Goal: Transaction & Acquisition: Purchase product/service

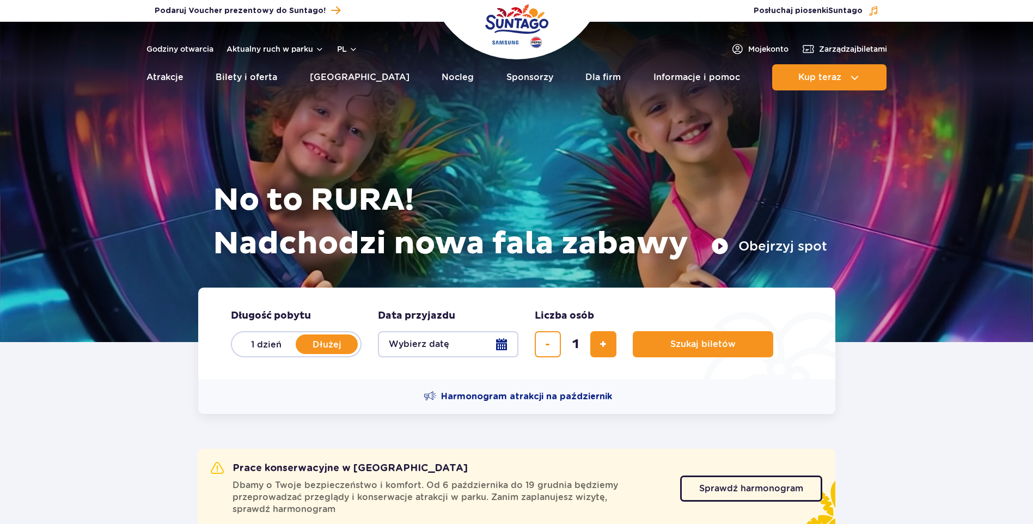
click at [501, 346] on button "Wybierz datę" at bounding box center [448, 344] width 140 height 26
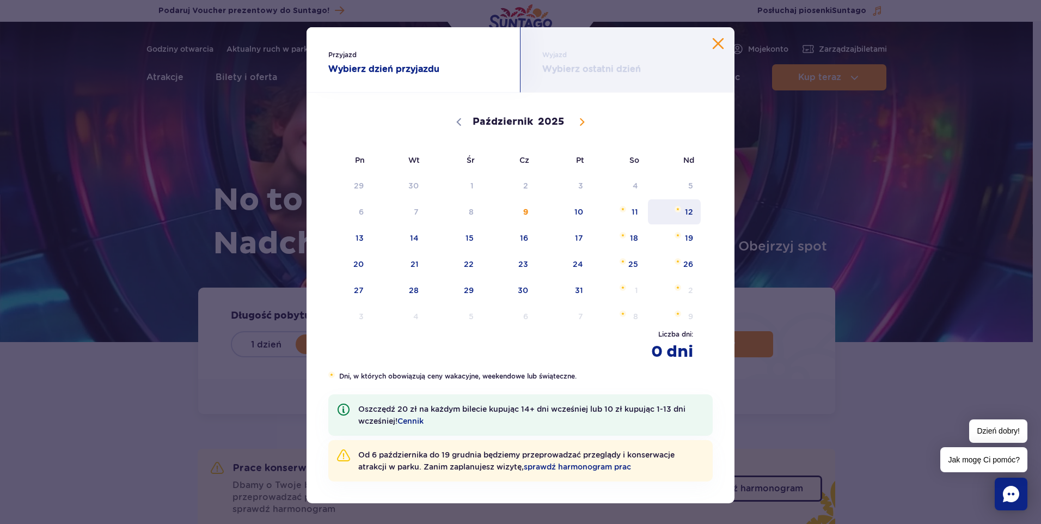
click at [681, 209] on span "12" at bounding box center [674, 211] width 55 height 25
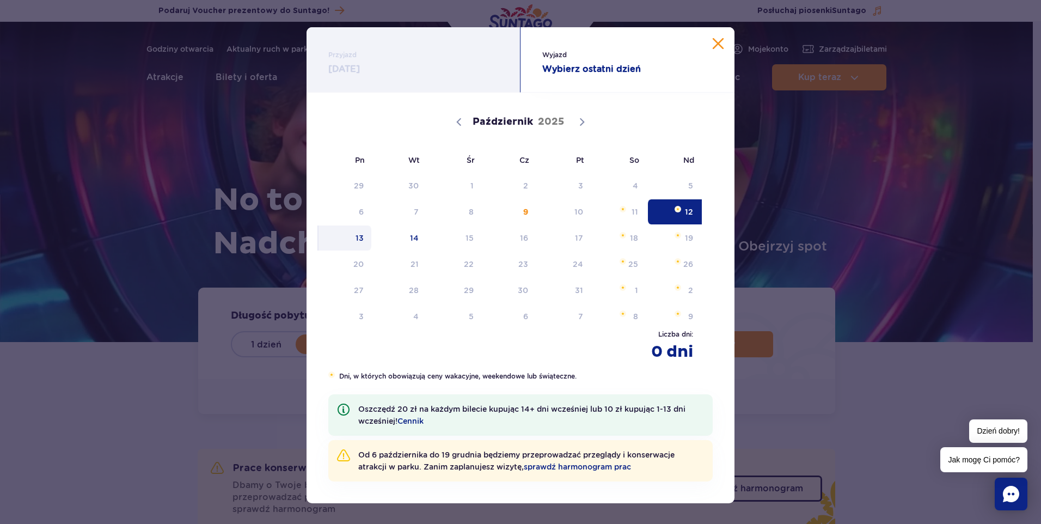
click at [361, 241] on span "13" at bounding box center [344, 237] width 55 height 25
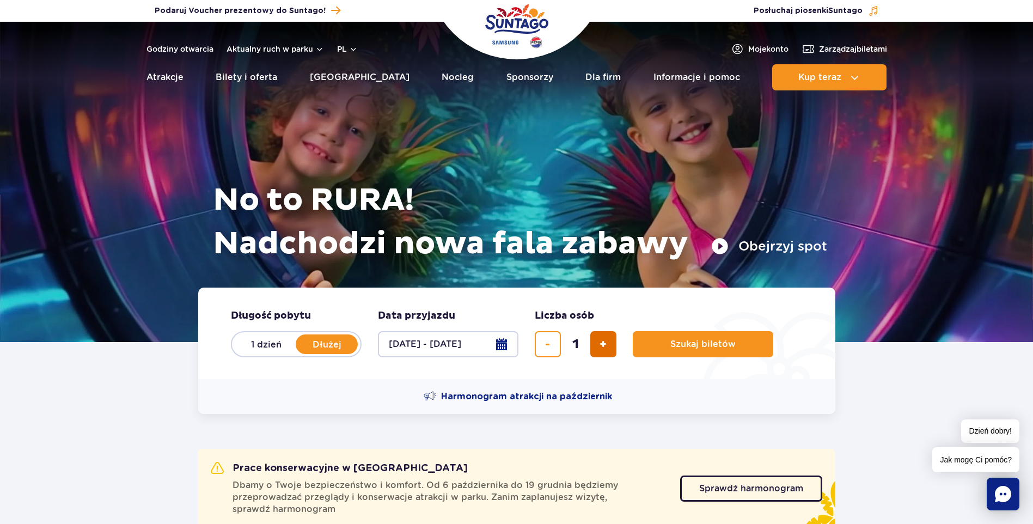
click at [602, 344] on span "dodaj bilet" at bounding box center [602, 344] width 7 height 0
type input "2"
click at [682, 345] on span "Szukaj biletów" at bounding box center [698, 344] width 65 height 10
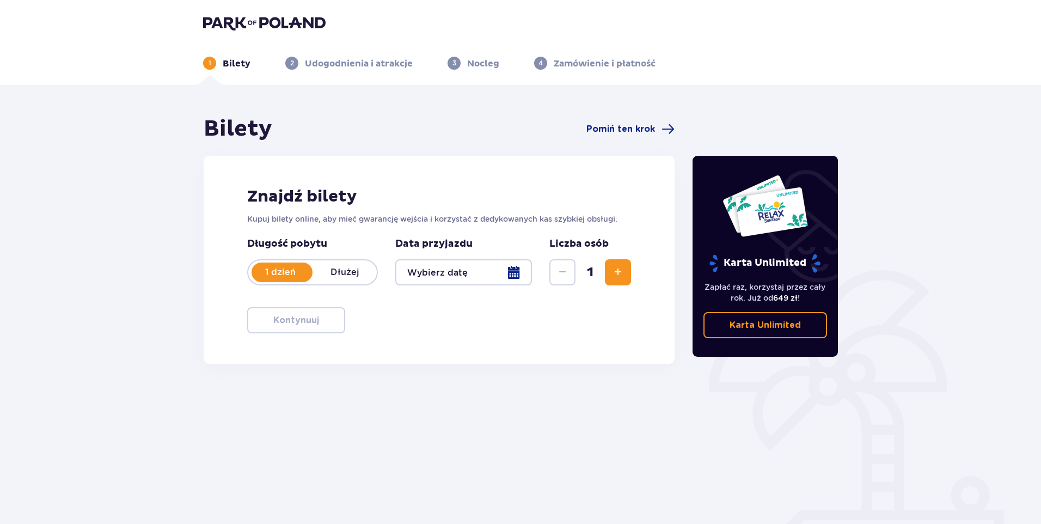
type input "[DATE] - [DATE]"
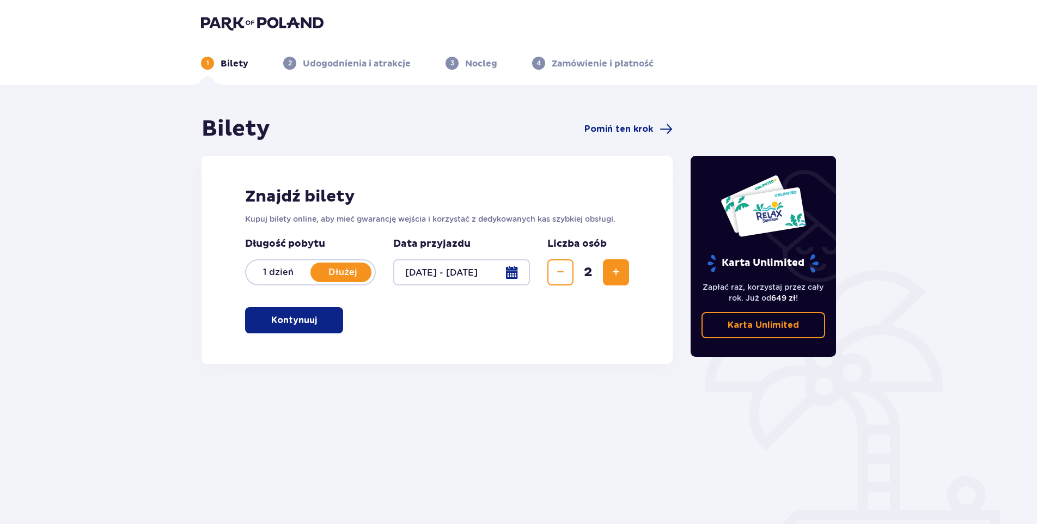
click at [762, 328] on p "Karta Unlimited" at bounding box center [762, 325] width 71 height 12
click at [312, 323] on span "button" at bounding box center [318, 320] width 13 height 13
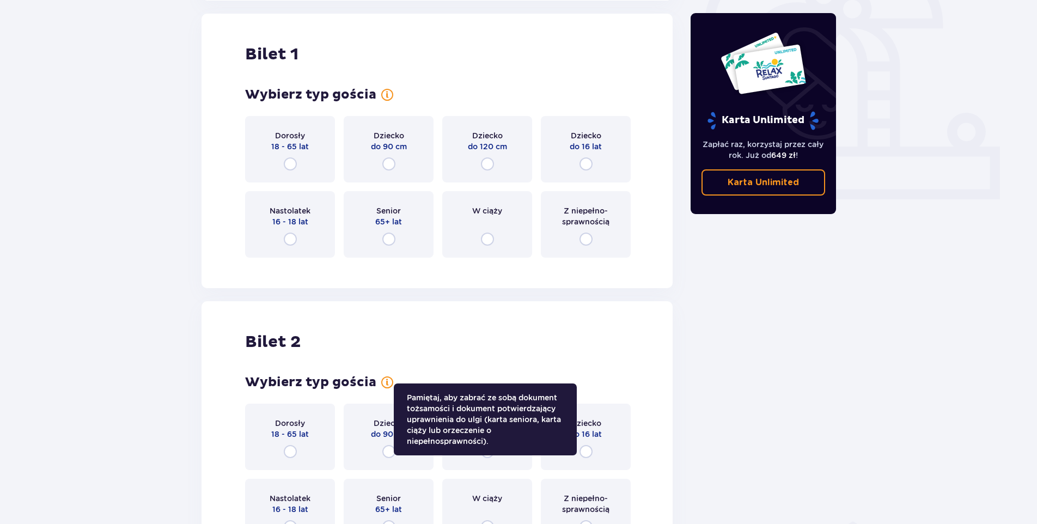
scroll to position [364, 0]
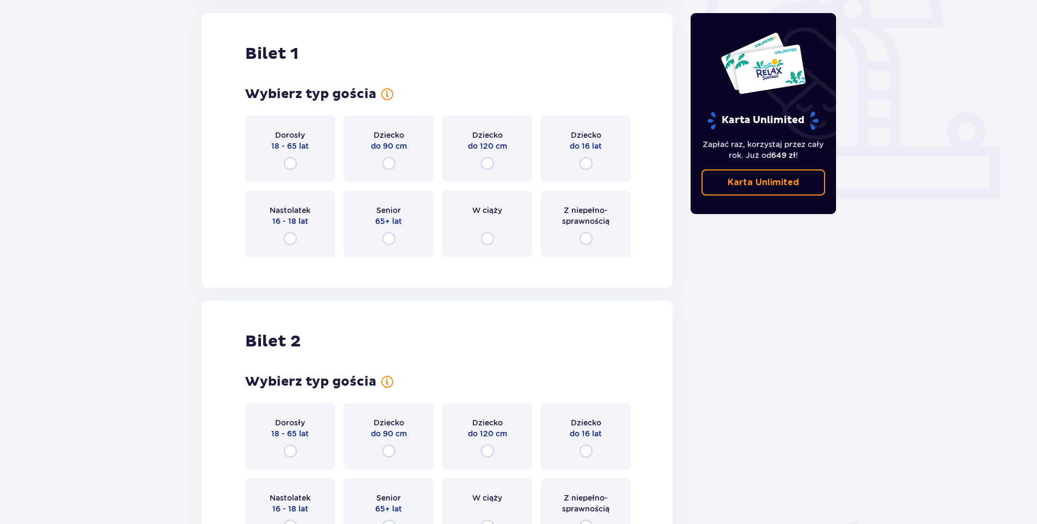
click at [290, 160] on input "radio" at bounding box center [290, 163] width 13 height 13
radio input "true"
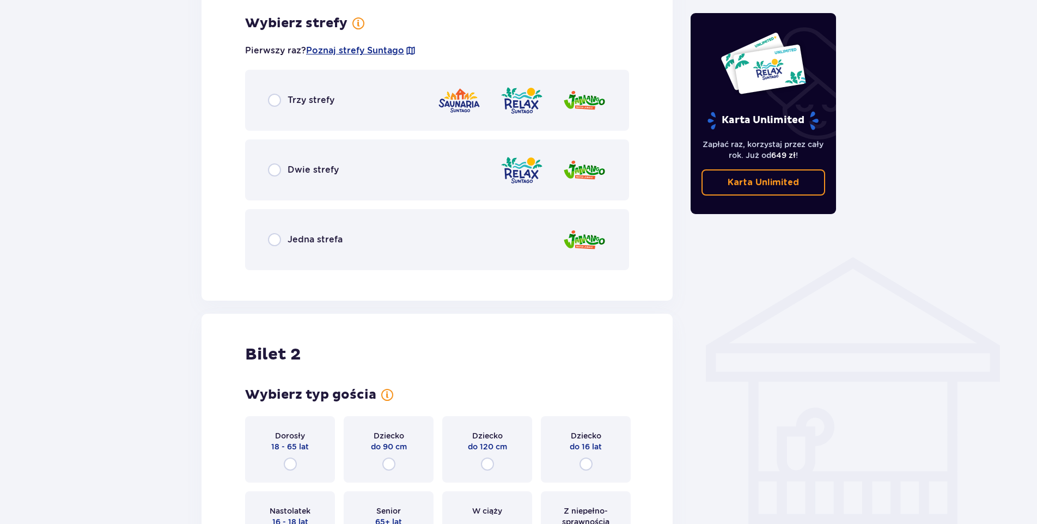
scroll to position [629, 0]
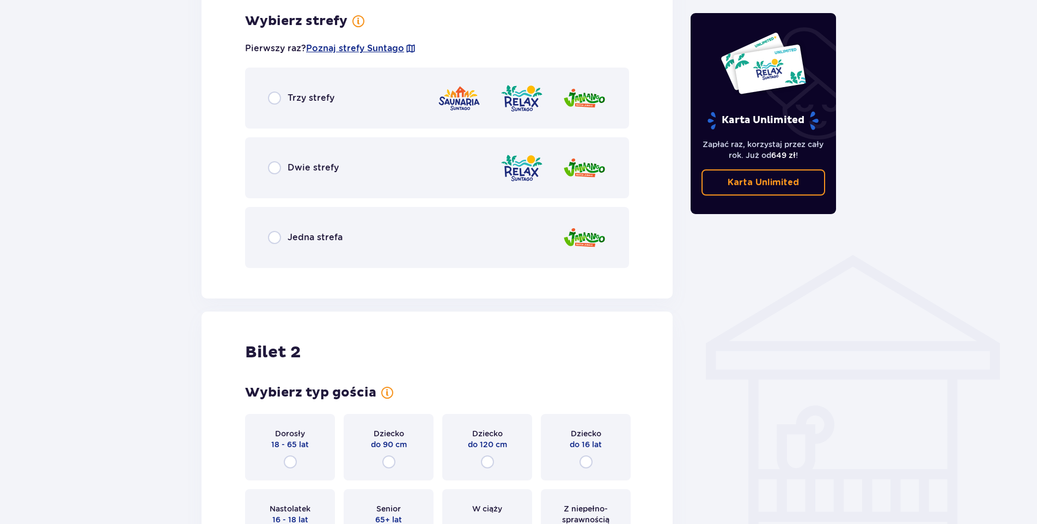
click at [268, 239] on input "radio" at bounding box center [274, 237] width 13 height 13
radio input "true"
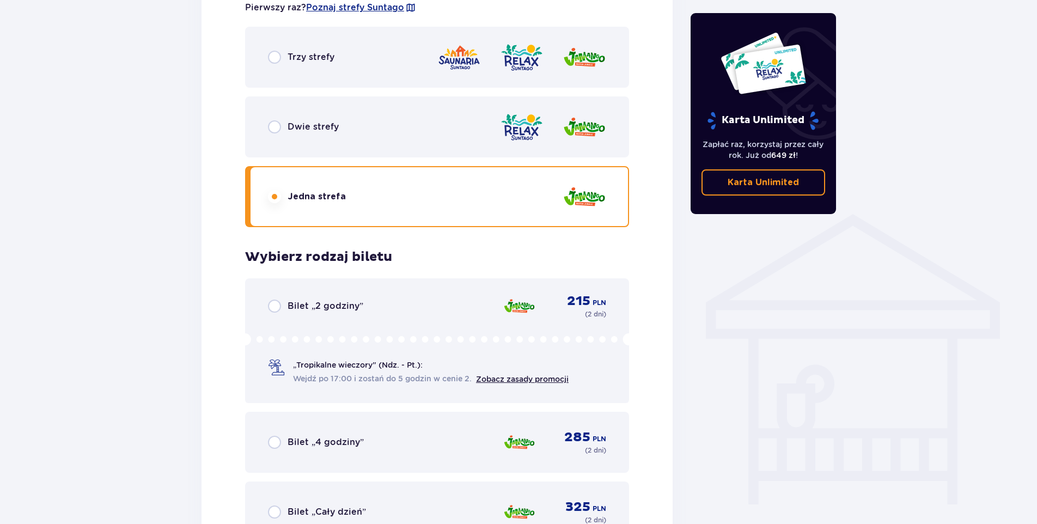
scroll to position [797, 0]
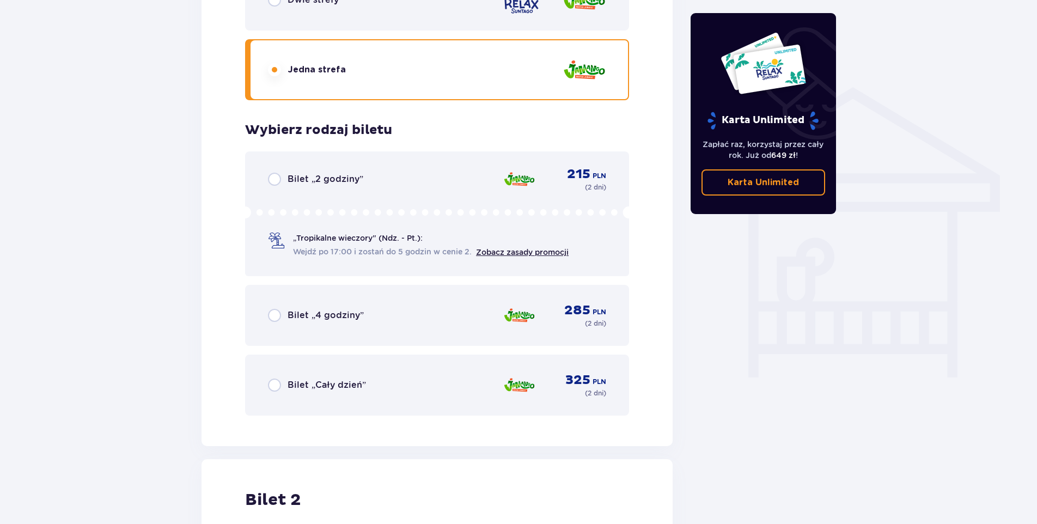
click at [272, 388] on input "radio" at bounding box center [274, 384] width 13 height 13
radio input "true"
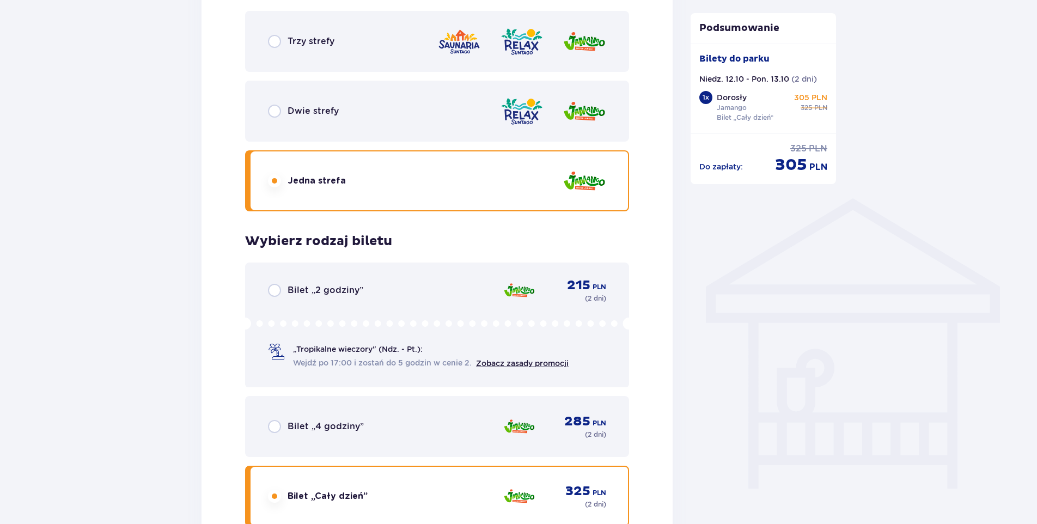
scroll to position [634, 0]
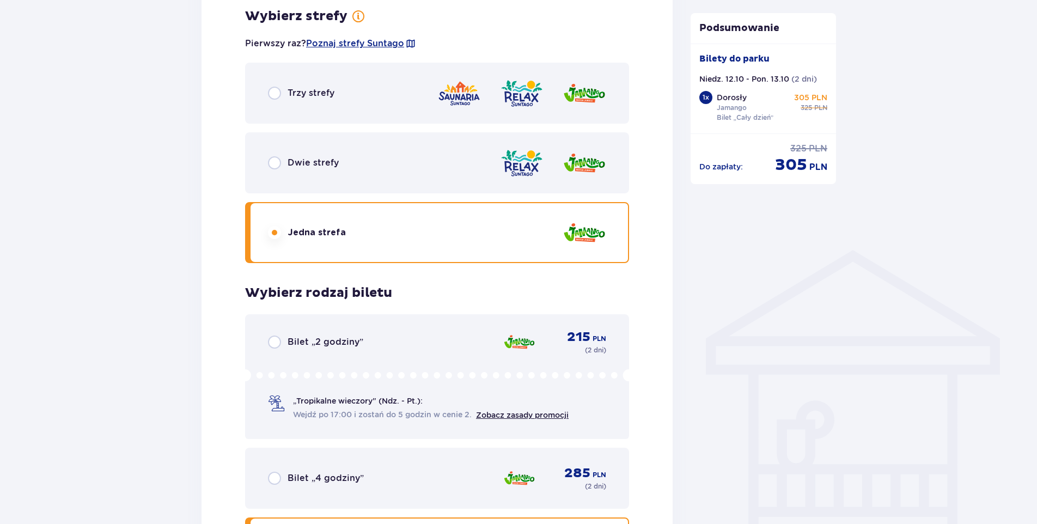
click at [274, 165] on input "radio" at bounding box center [274, 162] width 13 height 13
radio input "true"
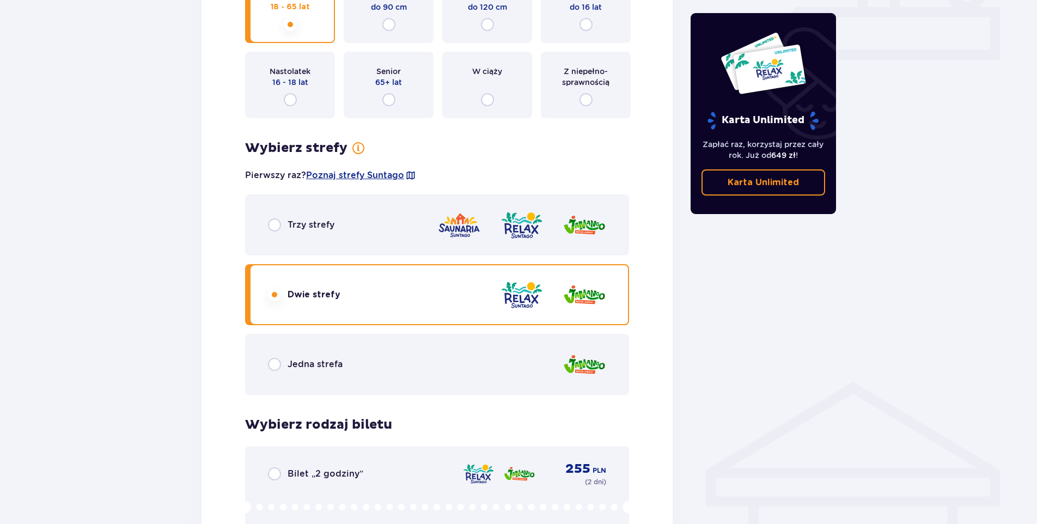
scroll to position [470, 0]
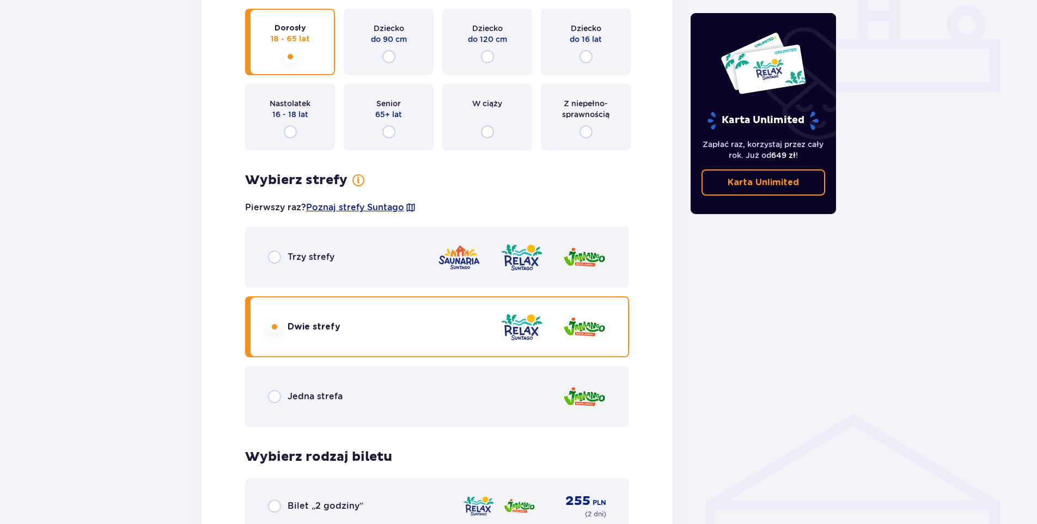
click at [278, 396] on input "radio" at bounding box center [274, 396] width 13 height 13
radio input "true"
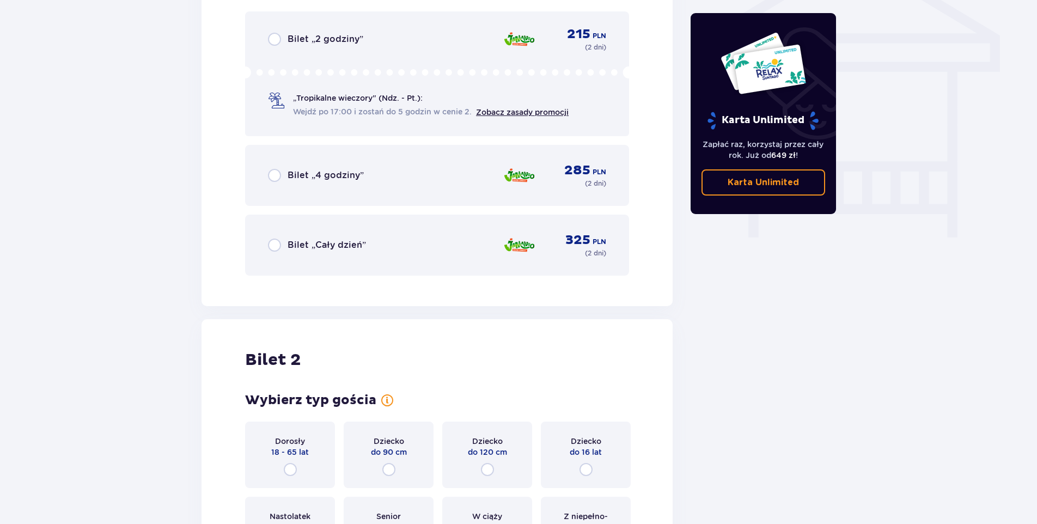
scroll to position [960, 0]
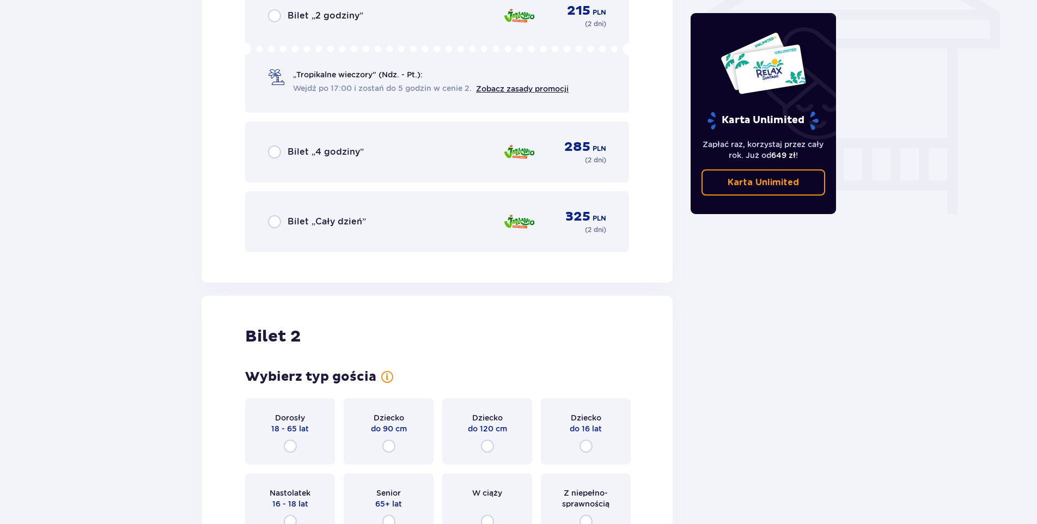
click at [276, 222] on input "radio" at bounding box center [274, 221] width 13 height 13
radio input "true"
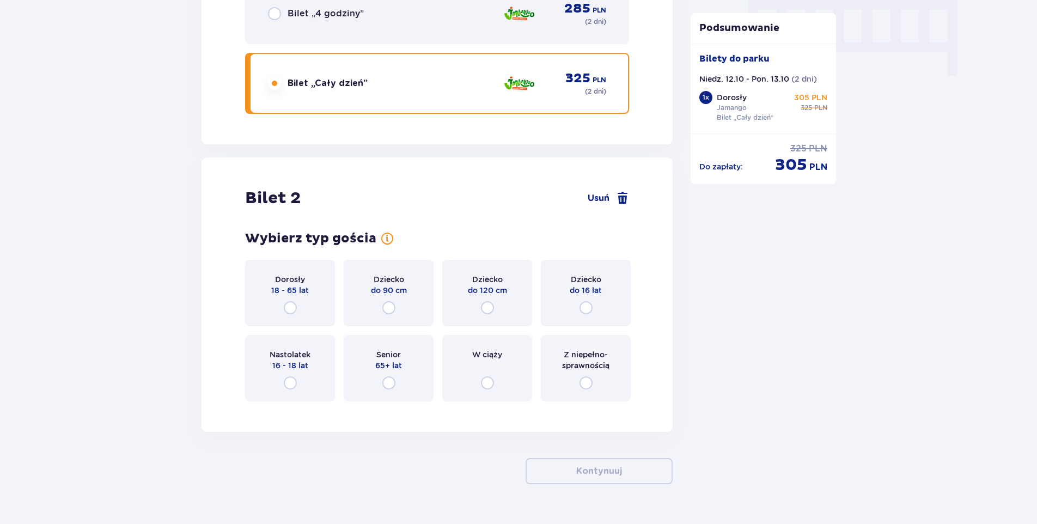
scroll to position [1124, 0]
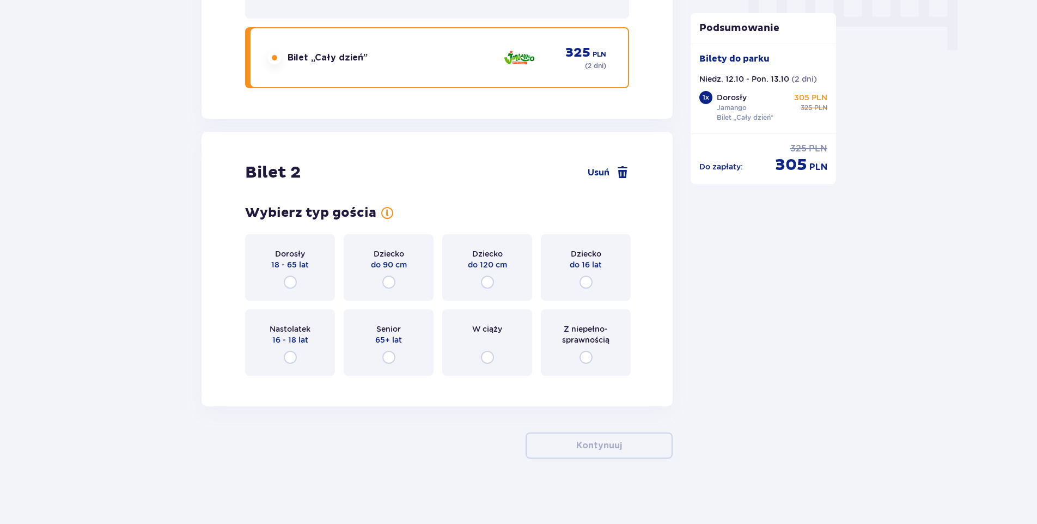
click at [587, 281] on input "radio" at bounding box center [585, 281] width 13 height 13
radio input "true"
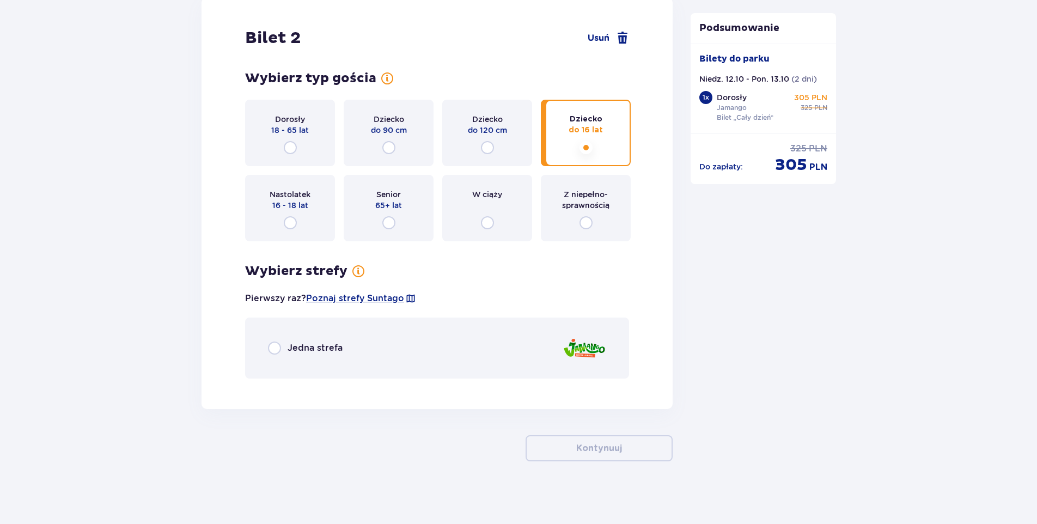
scroll to position [1261, 0]
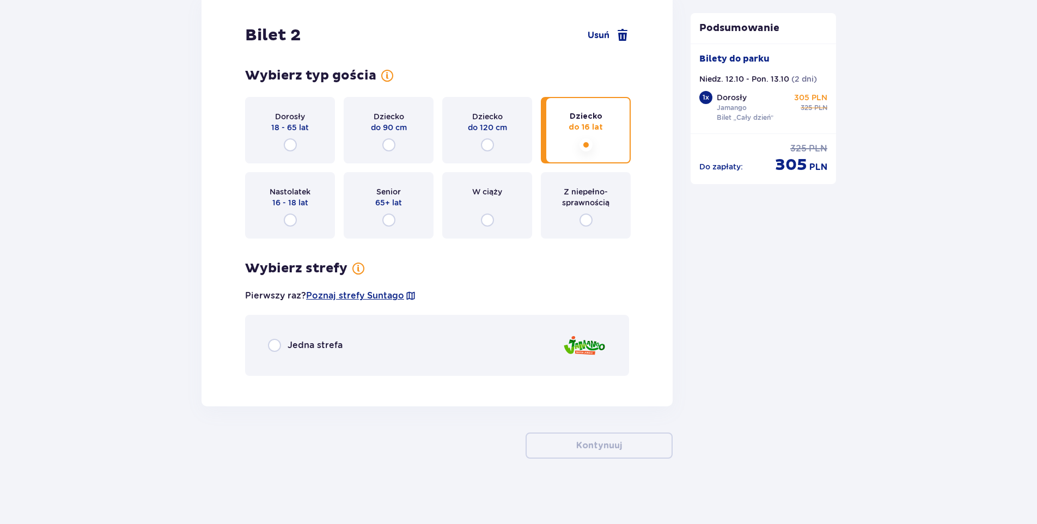
click at [277, 345] on input "radio" at bounding box center [274, 345] width 13 height 13
radio input "true"
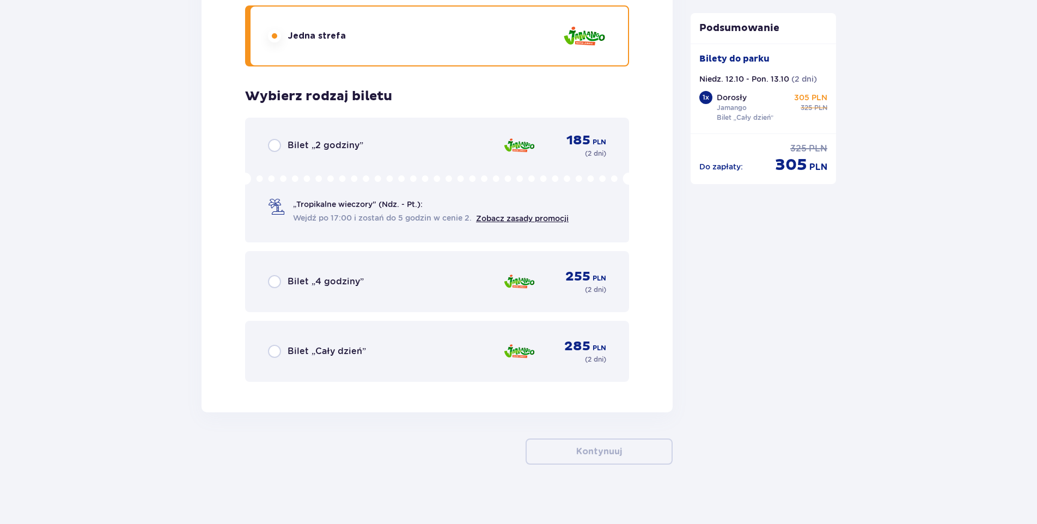
scroll to position [1577, 0]
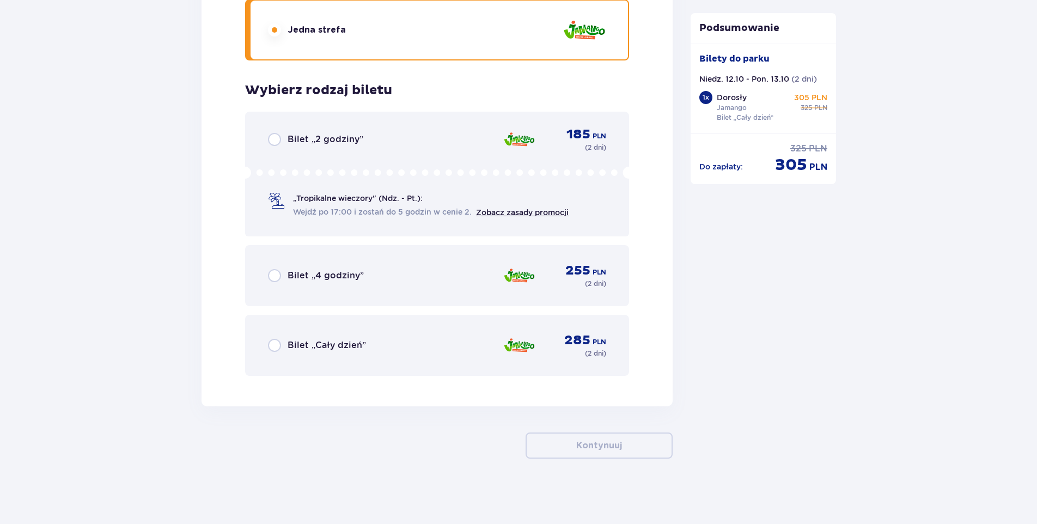
click at [273, 341] on input "radio" at bounding box center [274, 345] width 13 height 13
radio input "true"
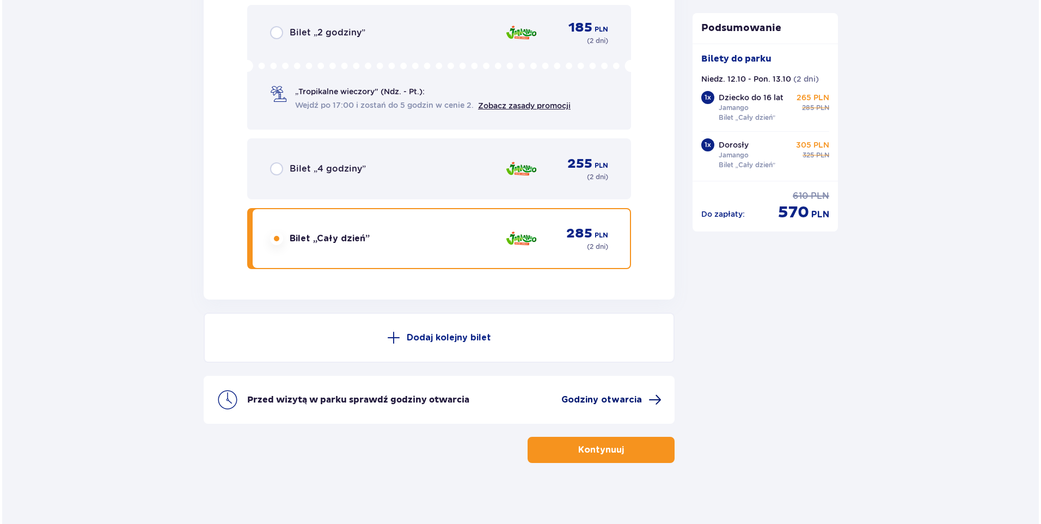
scroll to position [1688, 0]
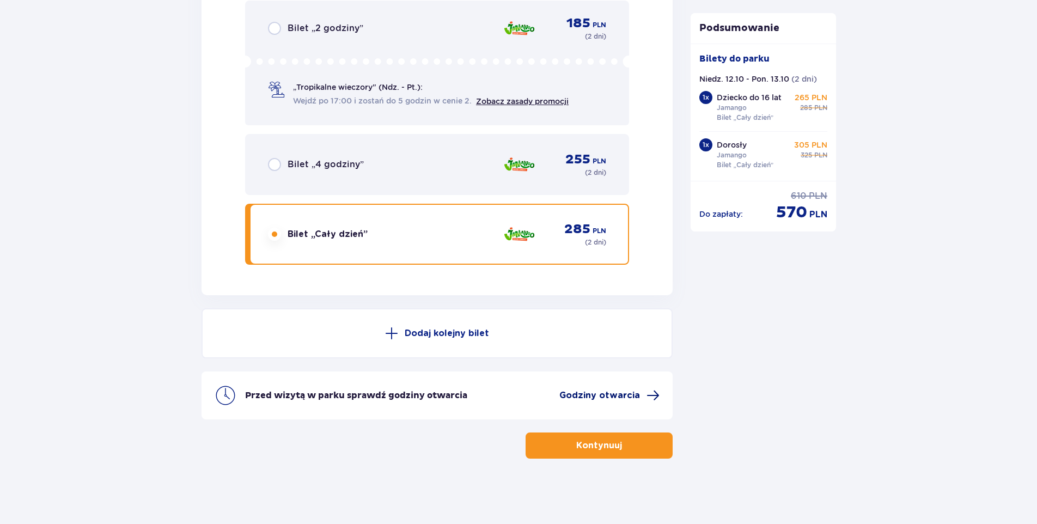
click at [641, 396] on span "Godziny otwarcia" at bounding box center [609, 395] width 100 height 13
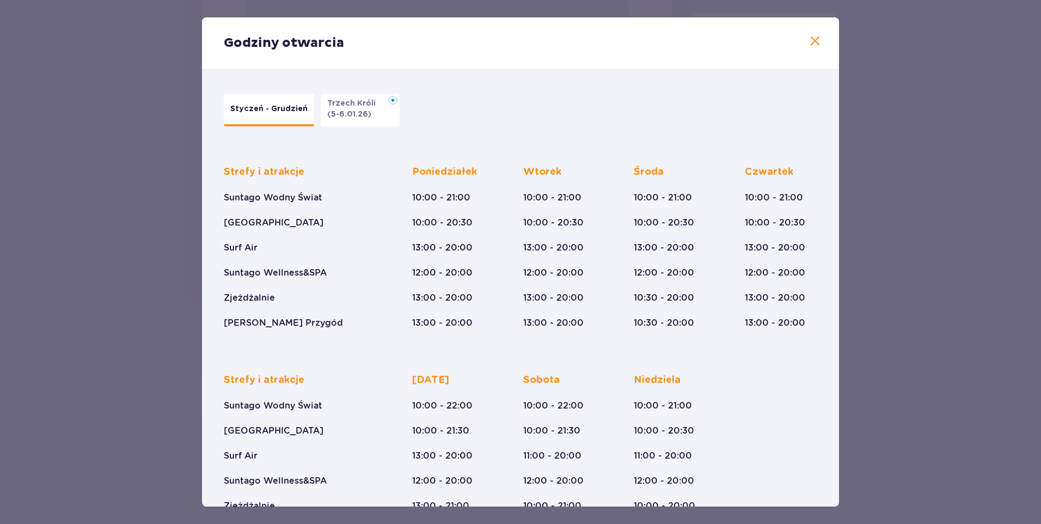
click at [812, 40] on span at bounding box center [814, 41] width 13 height 13
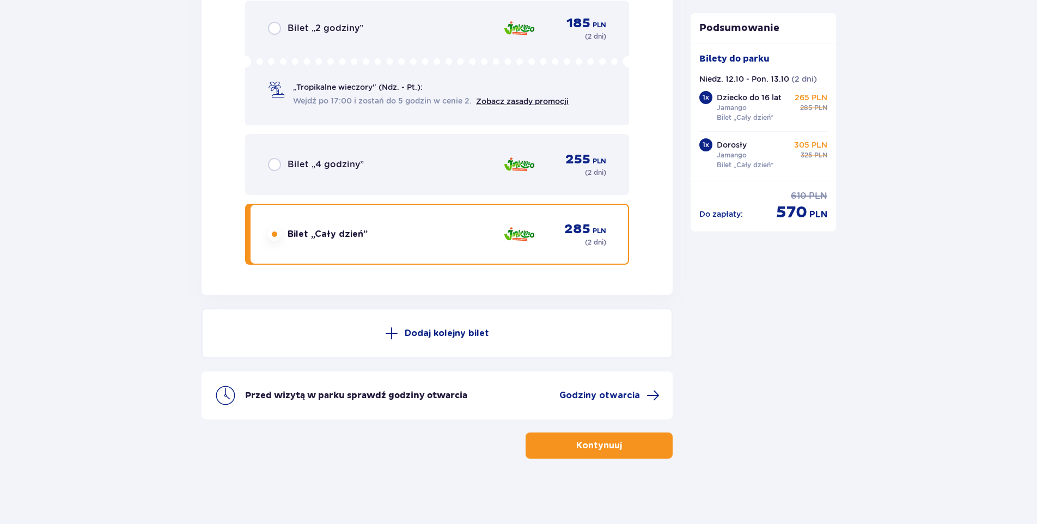
click at [554, 449] on button "Kontynuuj" at bounding box center [598, 445] width 147 height 26
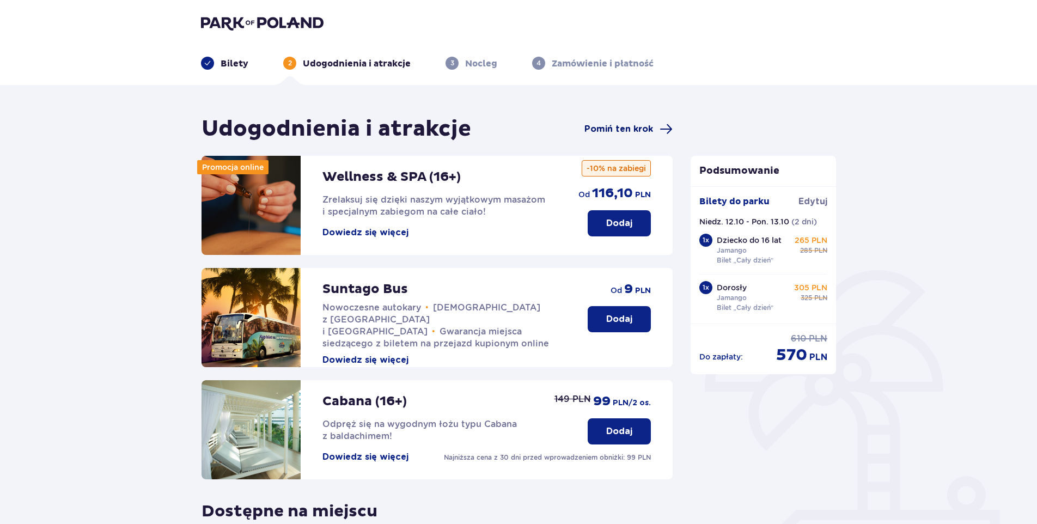
click at [649, 126] on span "Pomiń ten krok" at bounding box center [618, 129] width 69 height 12
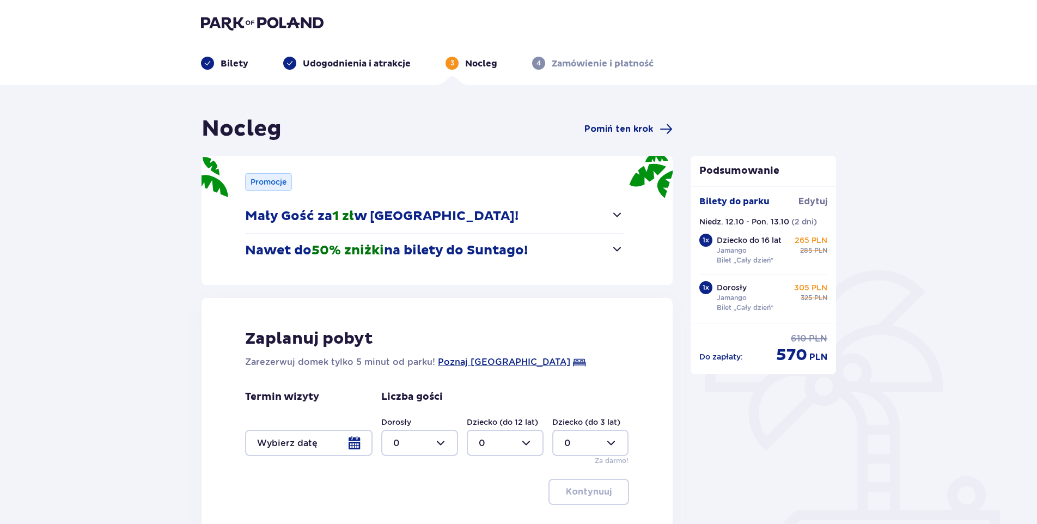
click at [618, 214] on span "button" at bounding box center [616, 214] width 13 height 13
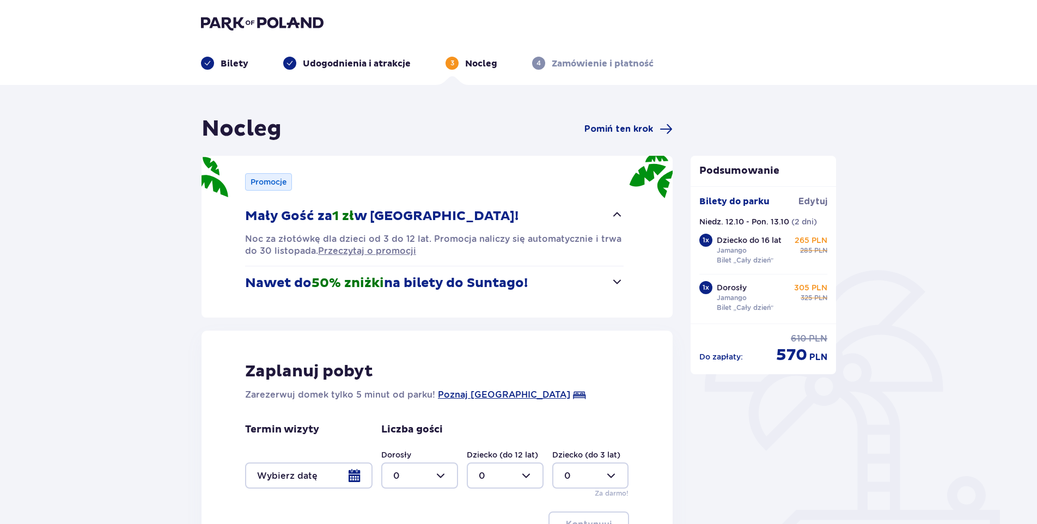
click at [618, 281] on span "button" at bounding box center [616, 281] width 13 height 13
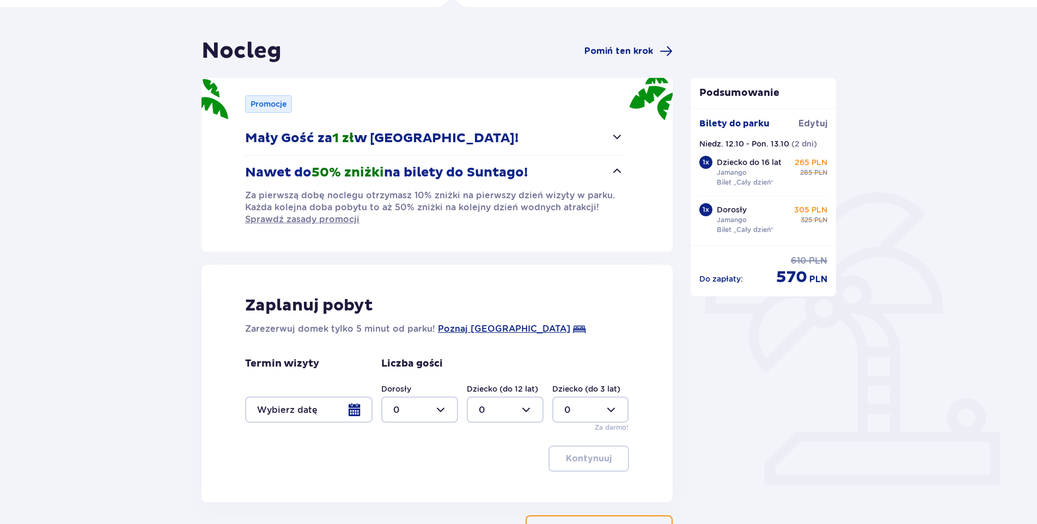
scroll to position [109, 0]
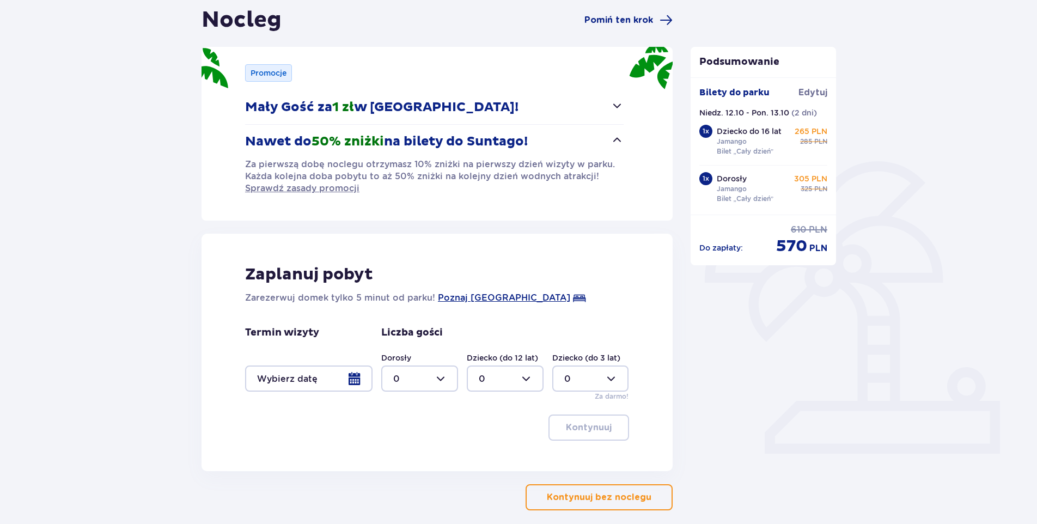
click at [360, 384] on div at bounding box center [308, 378] width 127 height 26
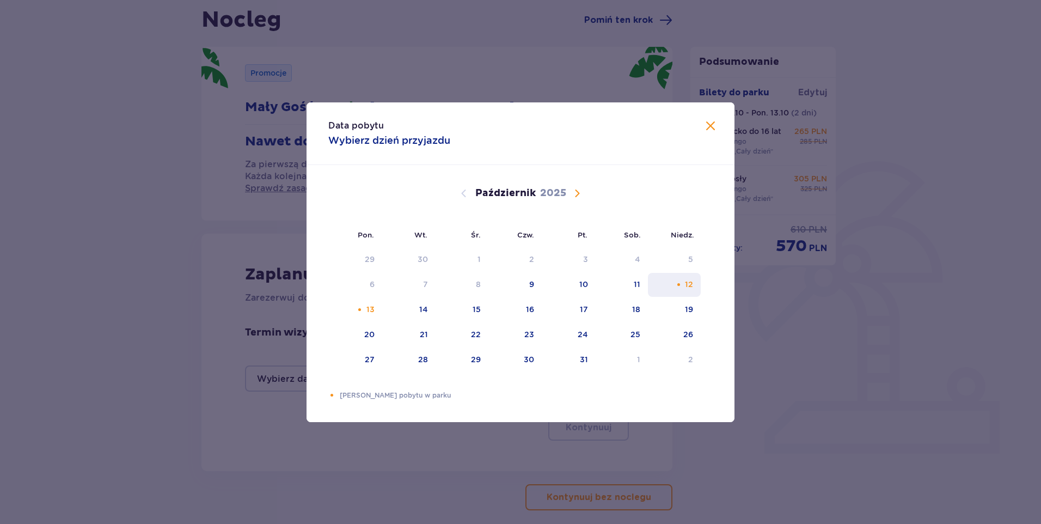
click at [688, 288] on div "12" at bounding box center [689, 284] width 8 height 11
click at [367, 311] on div "13" at bounding box center [370, 309] width 8 height 11
type input "12.10.25 - 13.10.25"
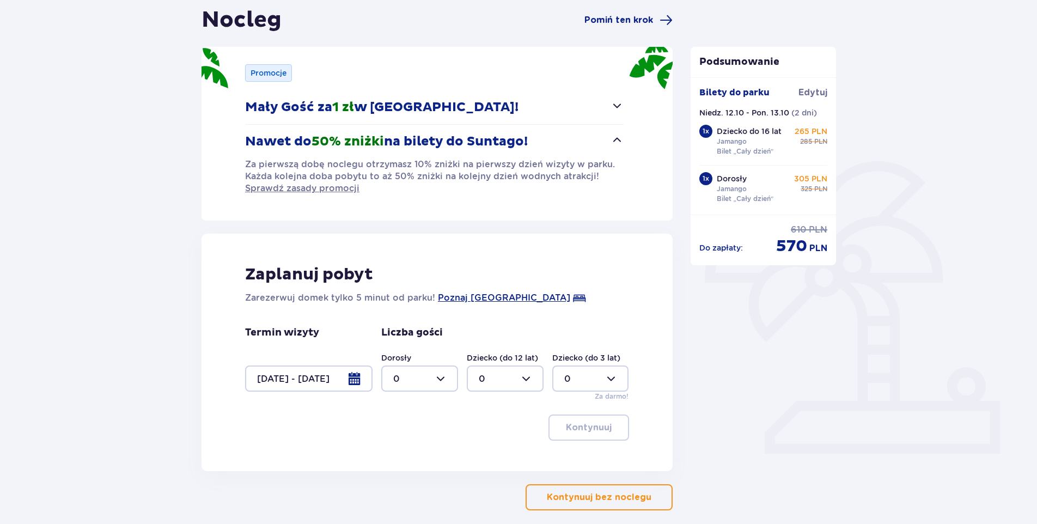
click at [442, 378] on div at bounding box center [419, 378] width 77 height 26
click at [406, 434] on div "1" at bounding box center [419, 434] width 53 height 12
type input "1"
click at [528, 375] on div at bounding box center [505, 378] width 77 height 26
click at [496, 436] on div "1" at bounding box center [505, 434] width 53 height 12
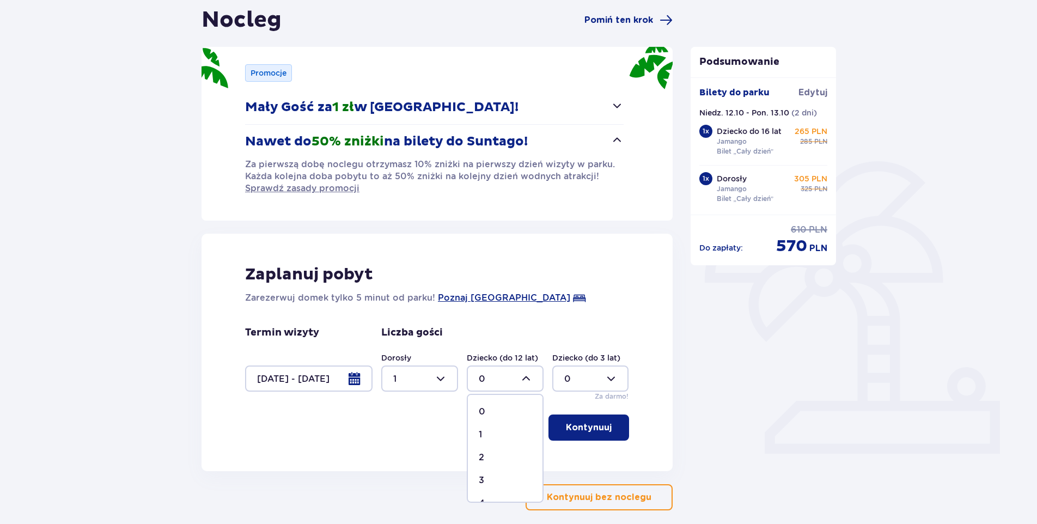
type input "1"
click at [583, 427] on p "Kontynuuj" at bounding box center [589, 427] width 46 height 12
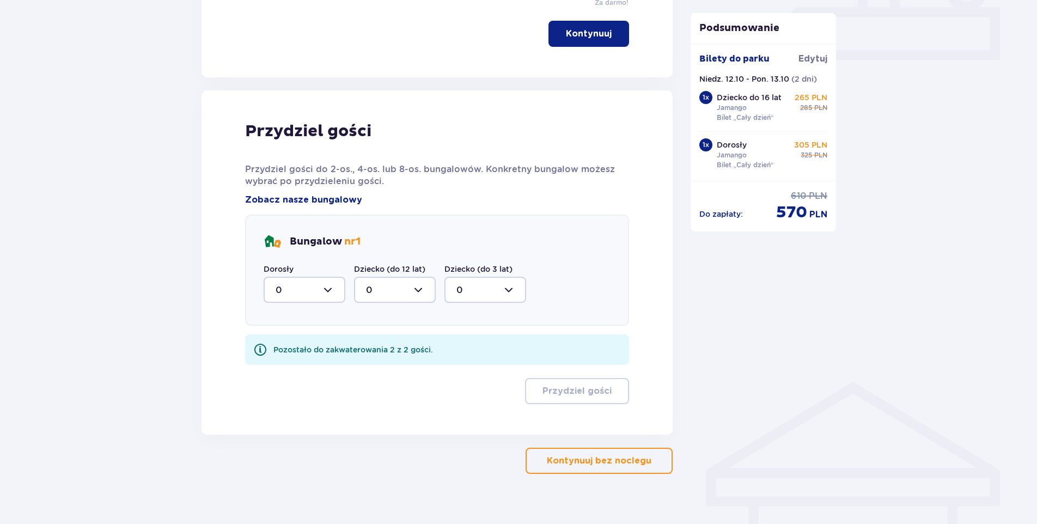
scroll to position [518, 0]
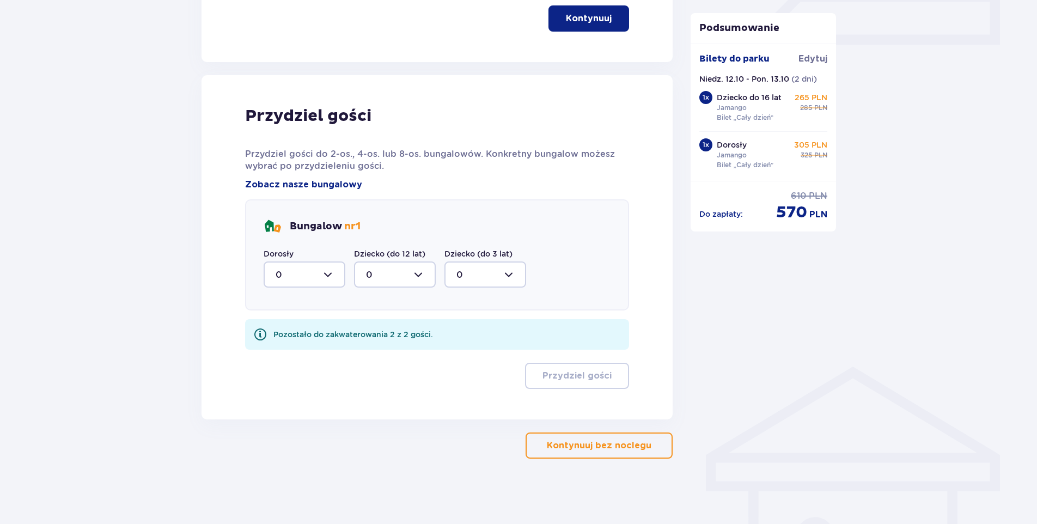
click at [330, 270] on div at bounding box center [304, 274] width 82 height 26
click at [290, 328] on div "1" at bounding box center [304, 330] width 58 height 12
type input "1"
click at [414, 274] on div at bounding box center [395, 274] width 82 height 26
click at [387, 330] on div "1" at bounding box center [395, 330] width 58 height 12
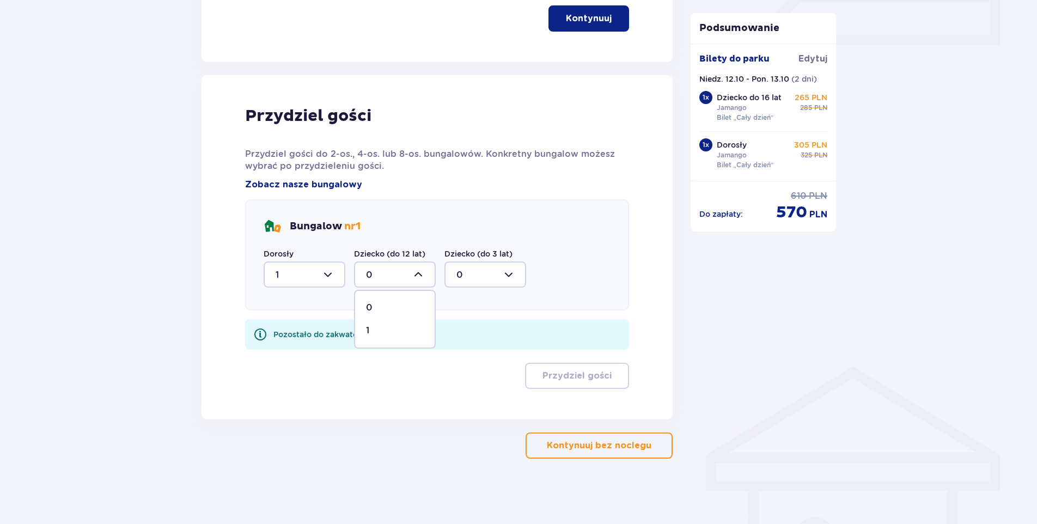
type input "1"
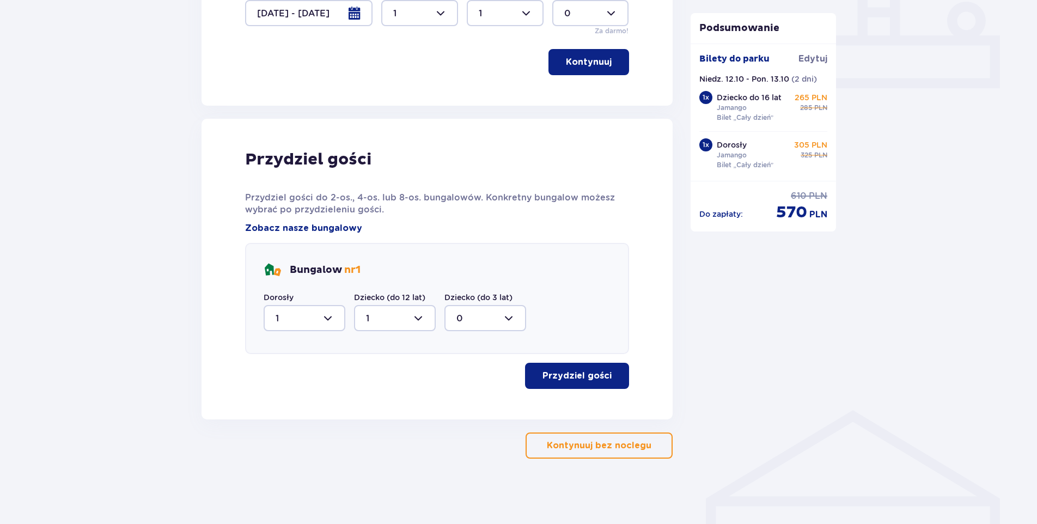
click at [611, 381] on span "button" at bounding box center [613, 375] width 13 height 13
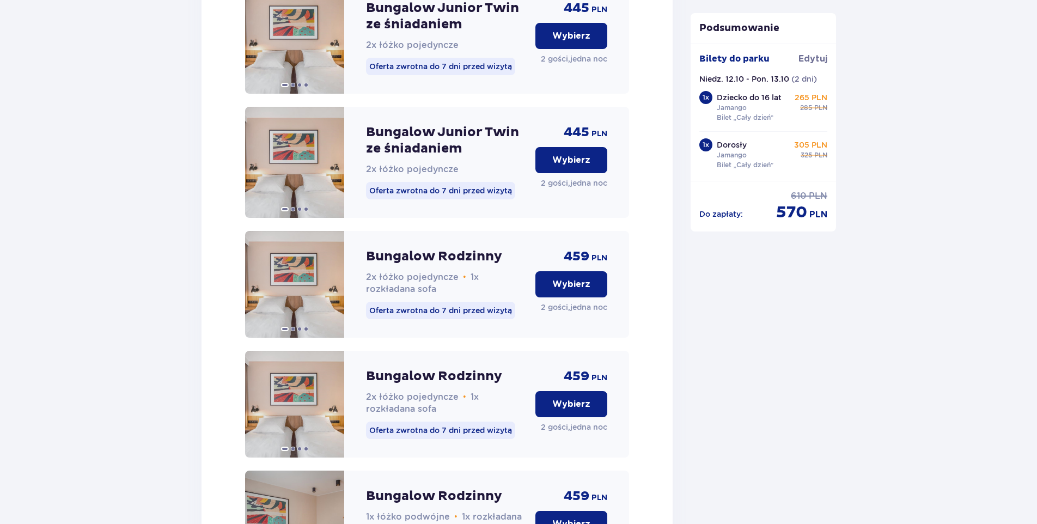
scroll to position [1057, 0]
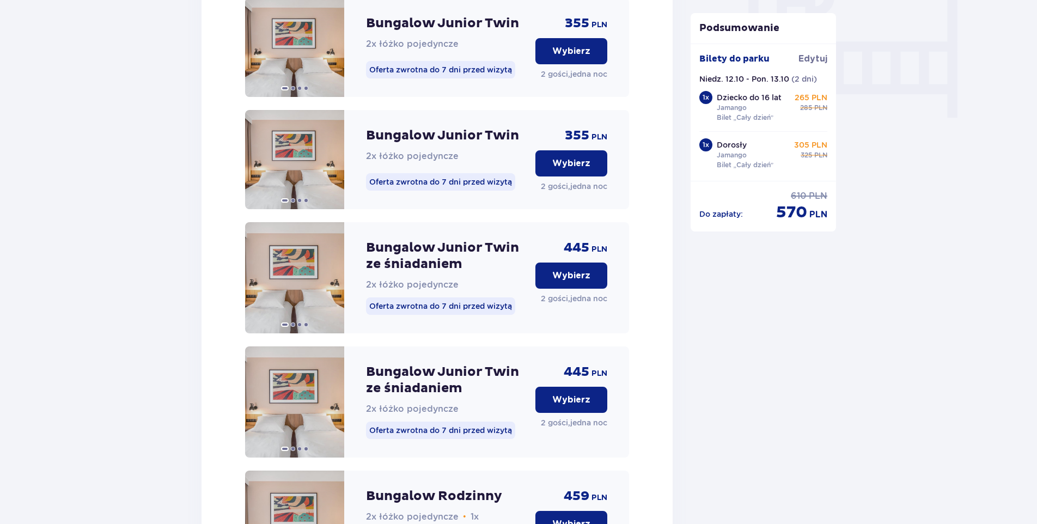
click at [584, 289] on button "Wybierz" at bounding box center [571, 275] width 72 height 26
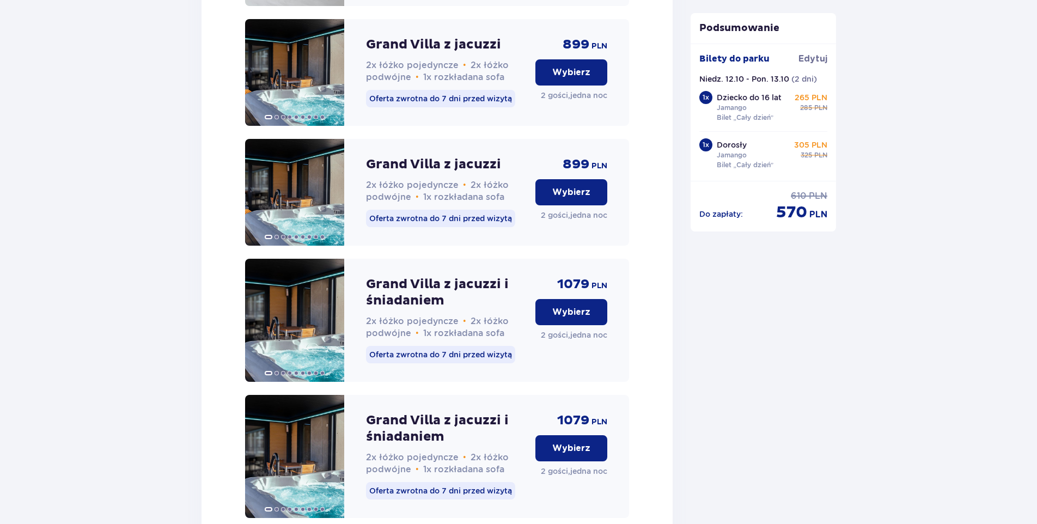
scroll to position [2693, 0]
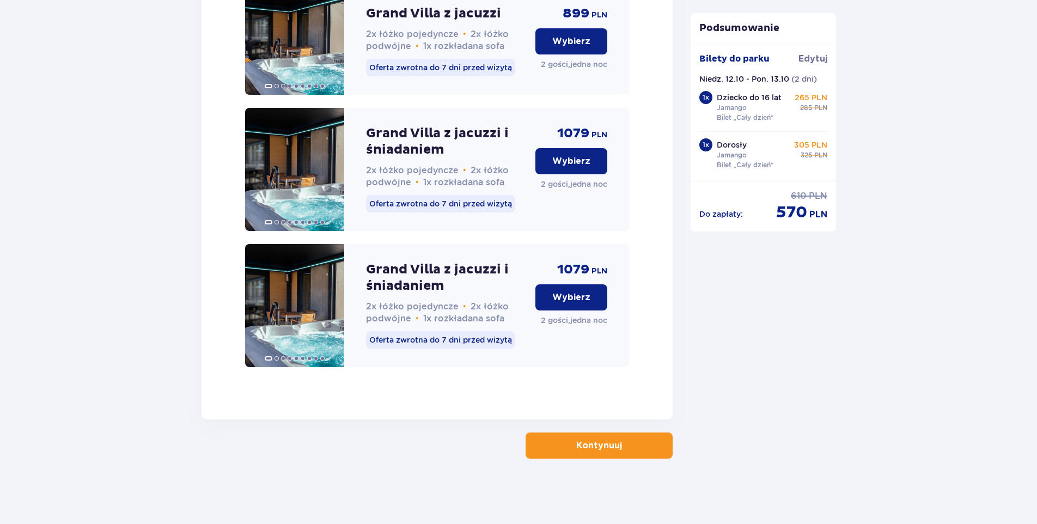
click at [616, 444] on button "Kontynuuj" at bounding box center [598, 445] width 147 height 26
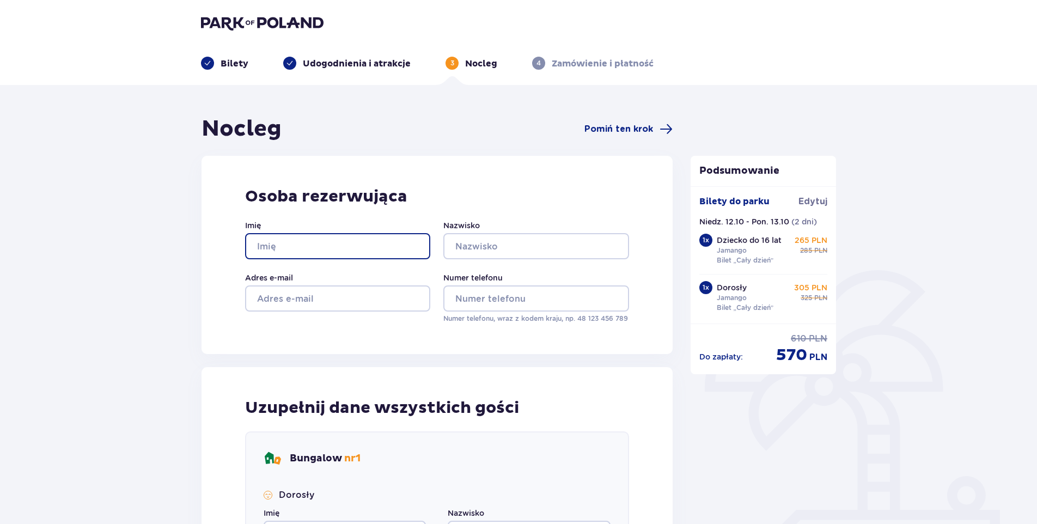
click at [390, 243] on input "Imię" at bounding box center [337, 246] width 185 height 26
type input "Milena"
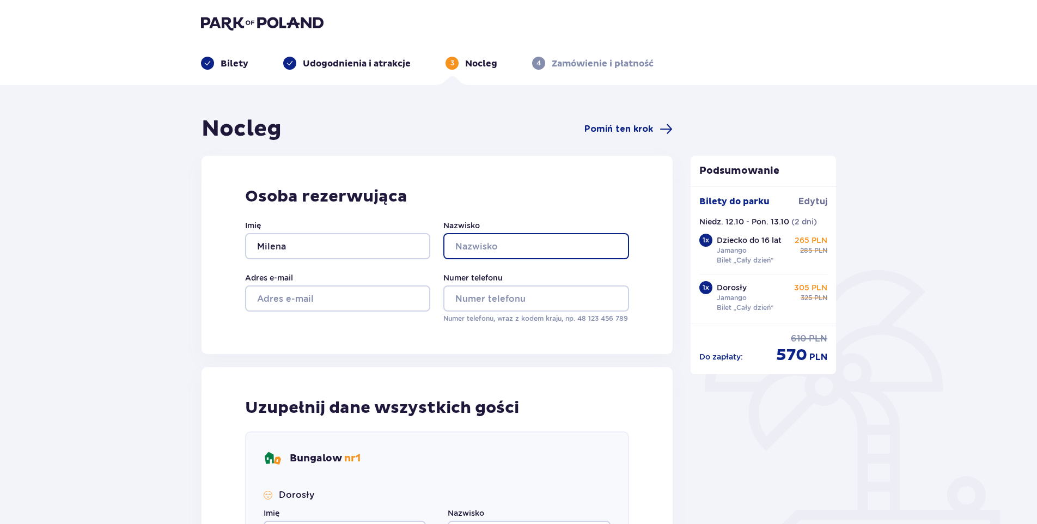
type input "Dargiel"
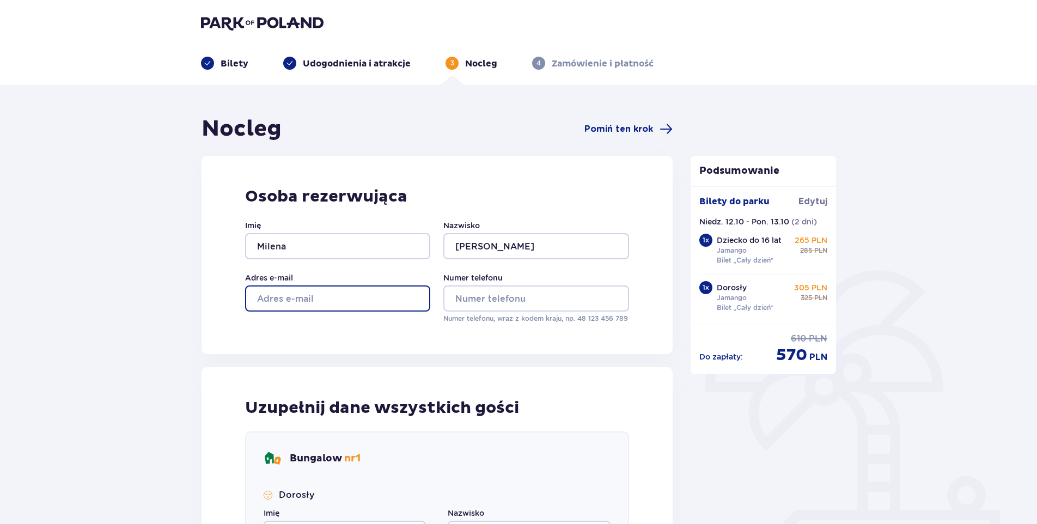
type input "milady@wp.pl"
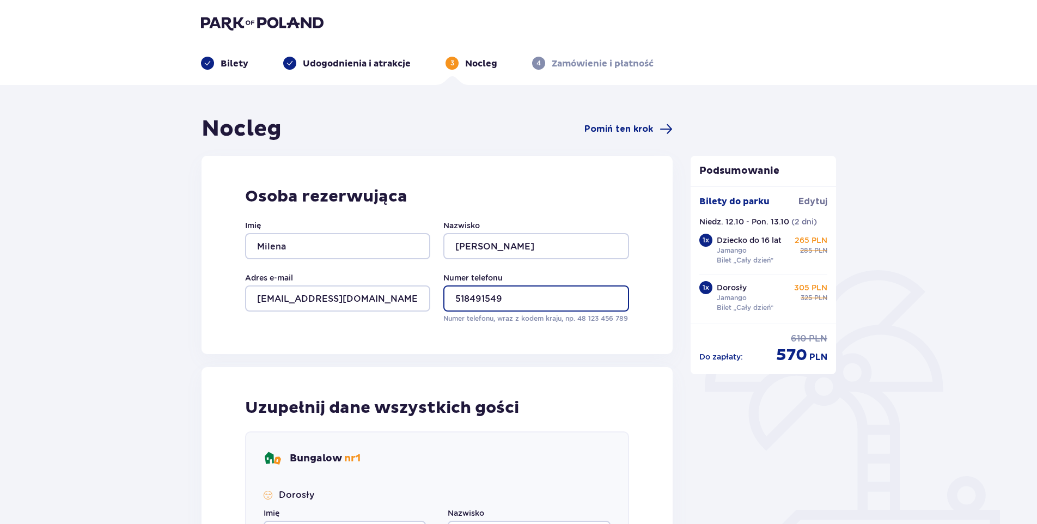
drag, startPoint x: 500, startPoint y: 287, endPoint x: 438, endPoint y: 294, distance: 62.4
click at [438, 294] on div "Imię Milena Nazwisko Dargiel Adres e-mail milady@wp.pl Numer telefonu 518491549…" at bounding box center [437, 271] width 384 height 103
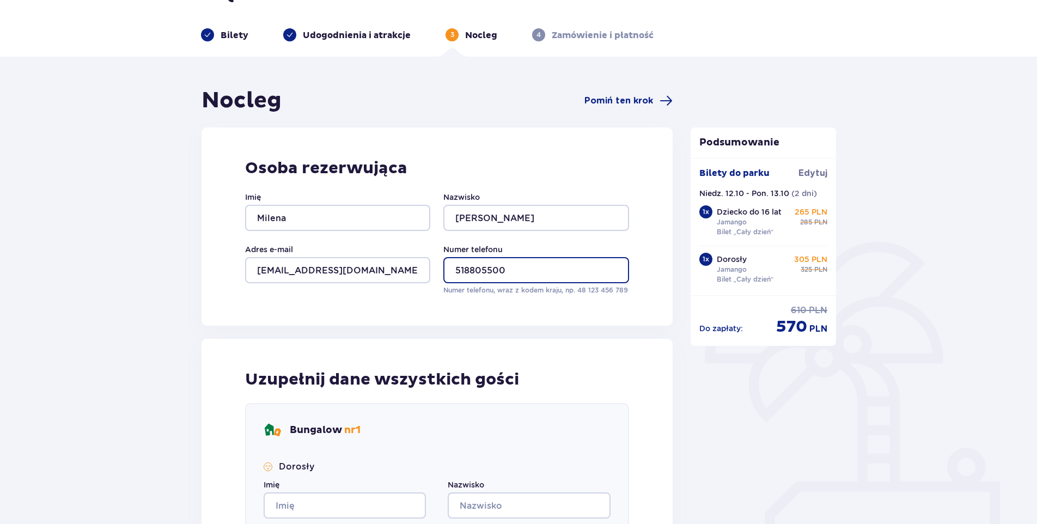
scroll to position [54, 0]
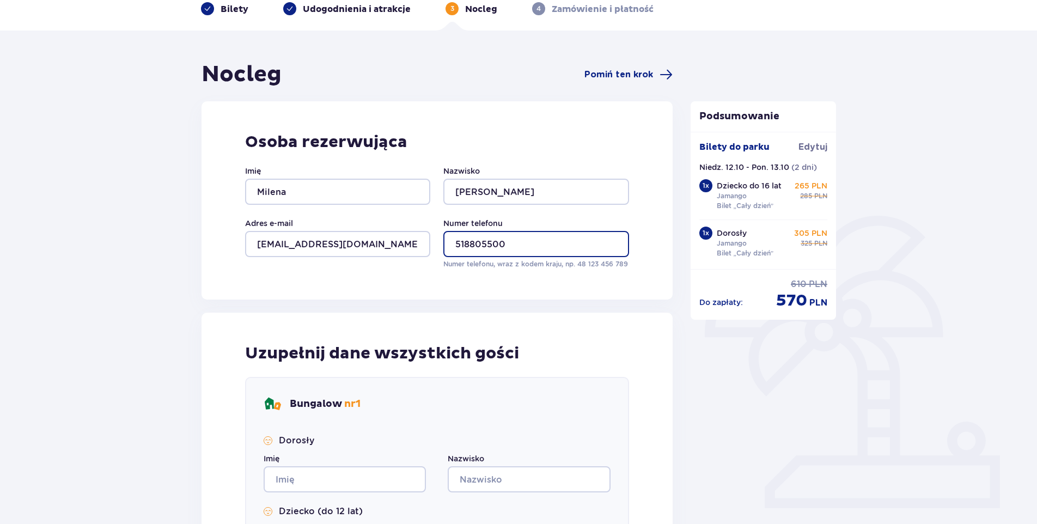
type input "518805500"
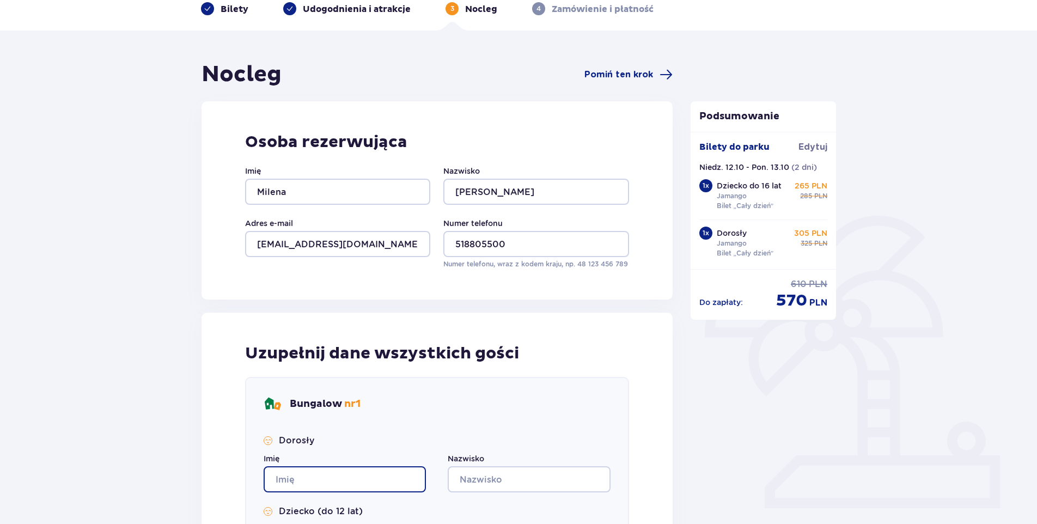
click at [331, 479] on input "Imię" at bounding box center [344, 479] width 162 height 26
type input "Milena"
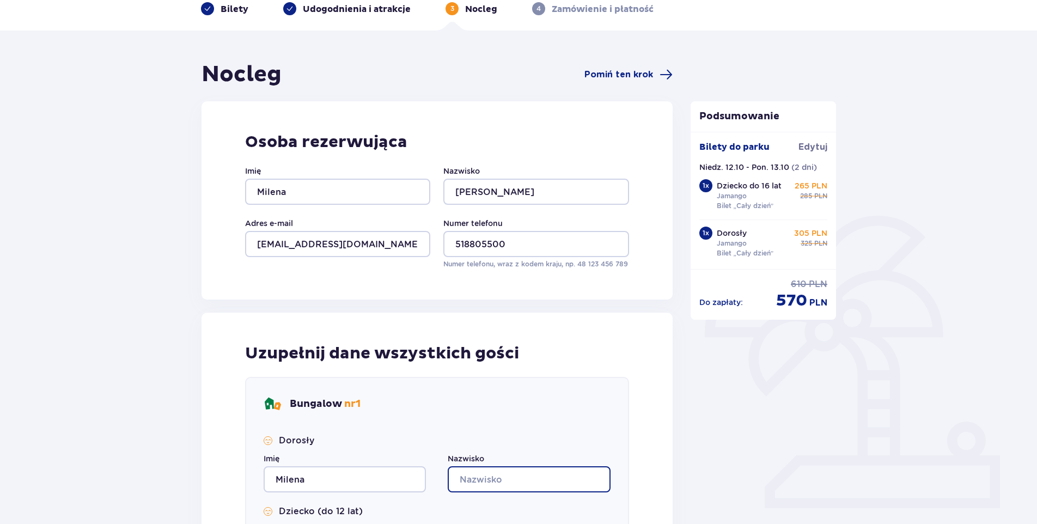
click at [530, 476] on input "Nazwisko" at bounding box center [529, 479] width 162 height 26
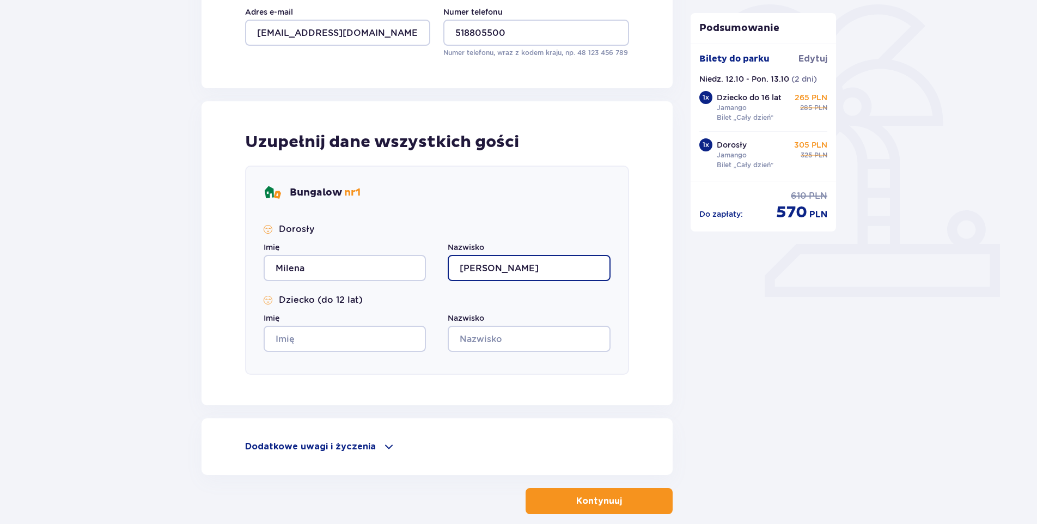
scroll to position [321, 0]
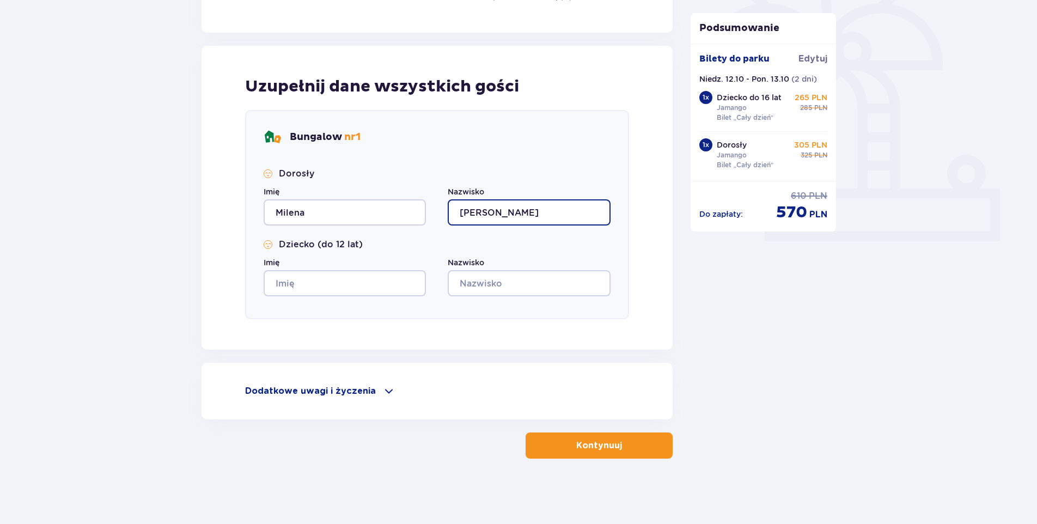
type input "Dargiel"
click at [342, 279] on input "Imię" at bounding box center [344, 283] width 162 height 26
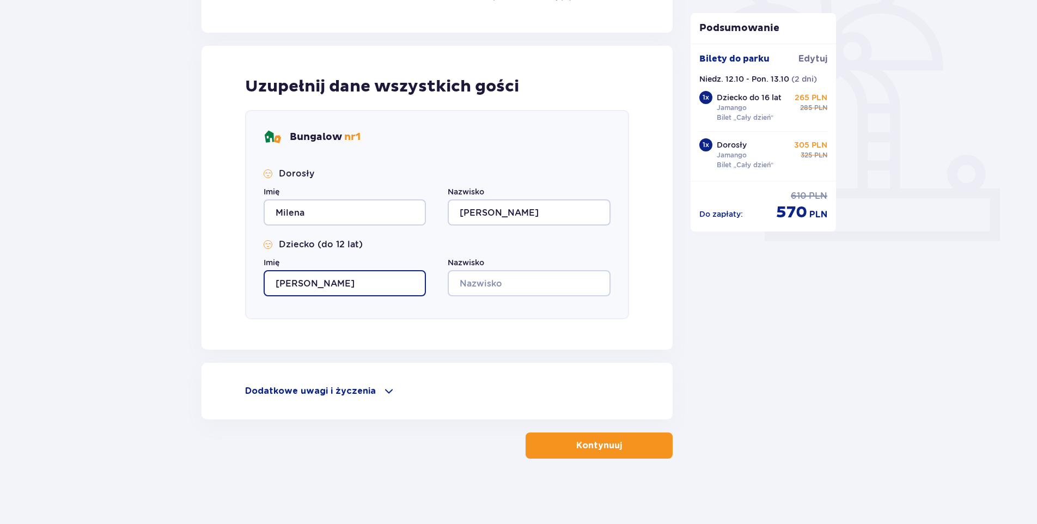
type input "Marcel"
click at [537, 288] on input "Nazwisko" at bounding box center [529, 283] width 162 height 26
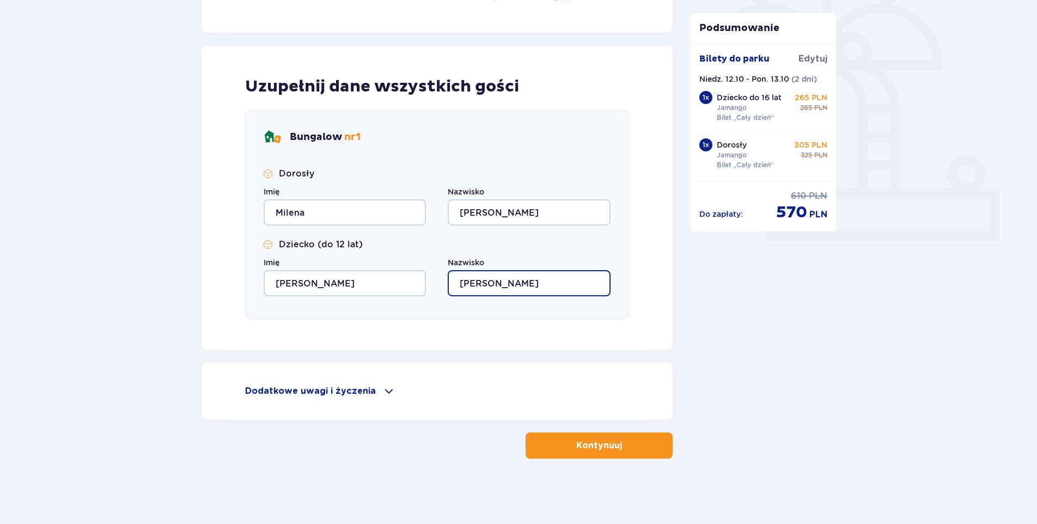
type input "Dargiel"
click at [578, 446] on p "Kontynuuj" at bounding box center [599, 445] width 46 height 12
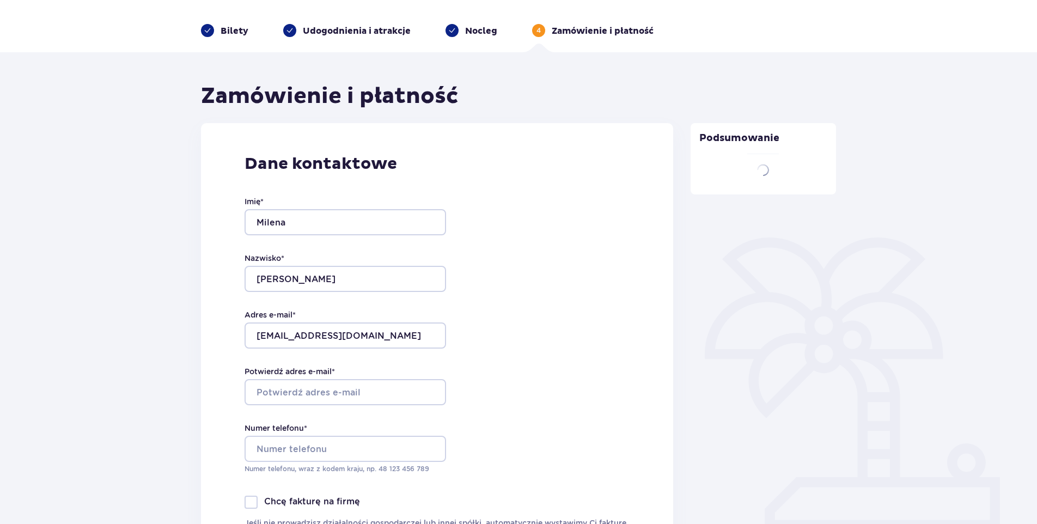
type input "Milena"
type input "Dargiel"
type input "milena-105@wp.pl"
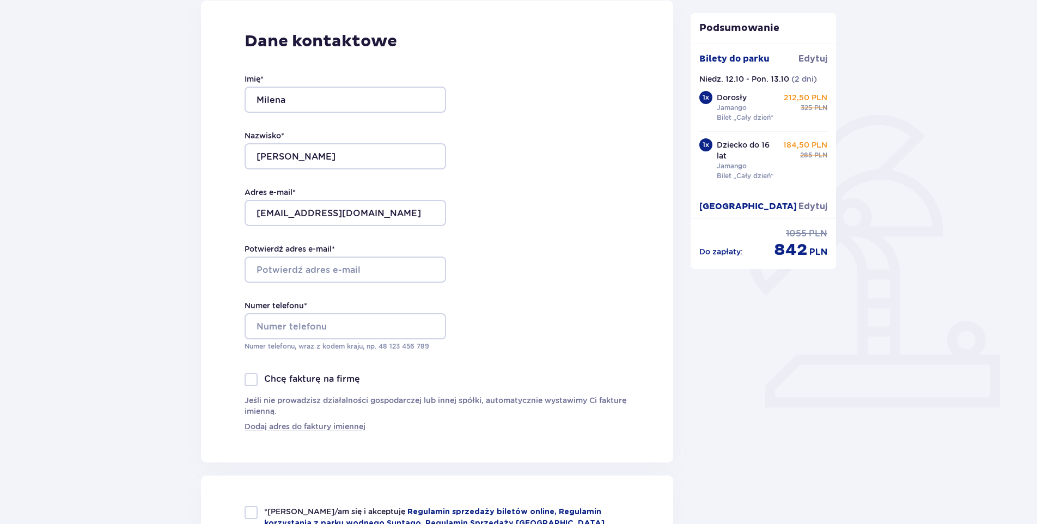
scroll to position [144, 0]
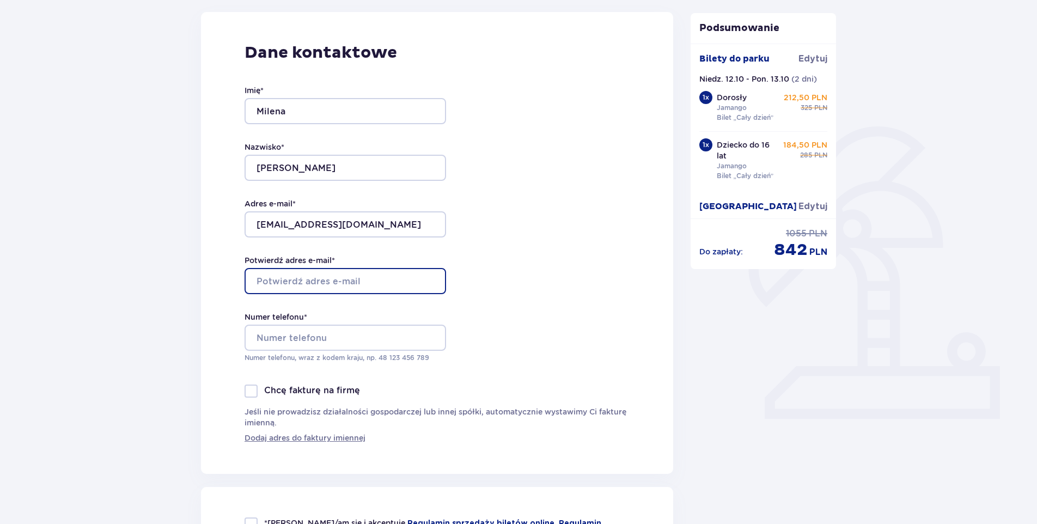
click at [370, 280] on input "Potwierdź adres e-mail *" at bounding box center [344, 281] width 201 height 26
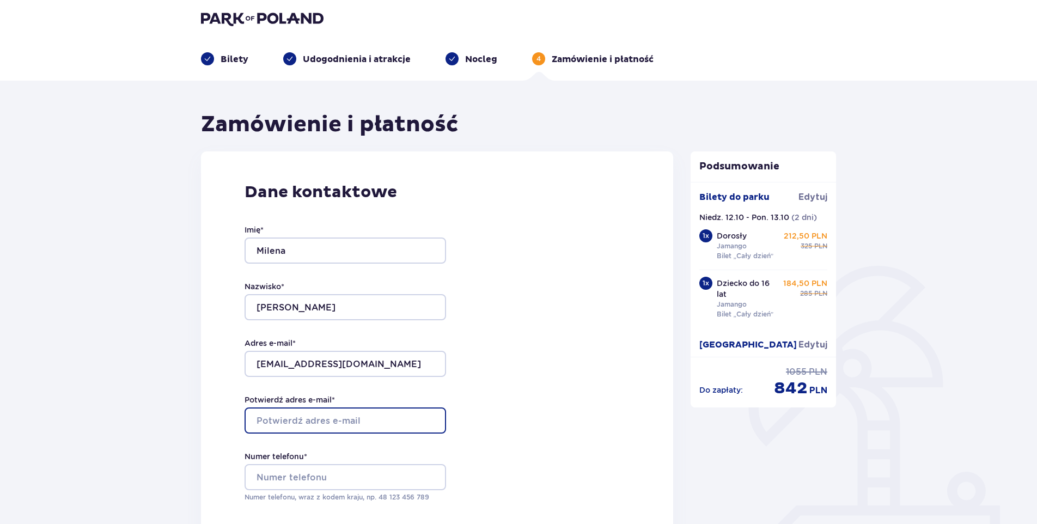
scroll to position [0, 0]
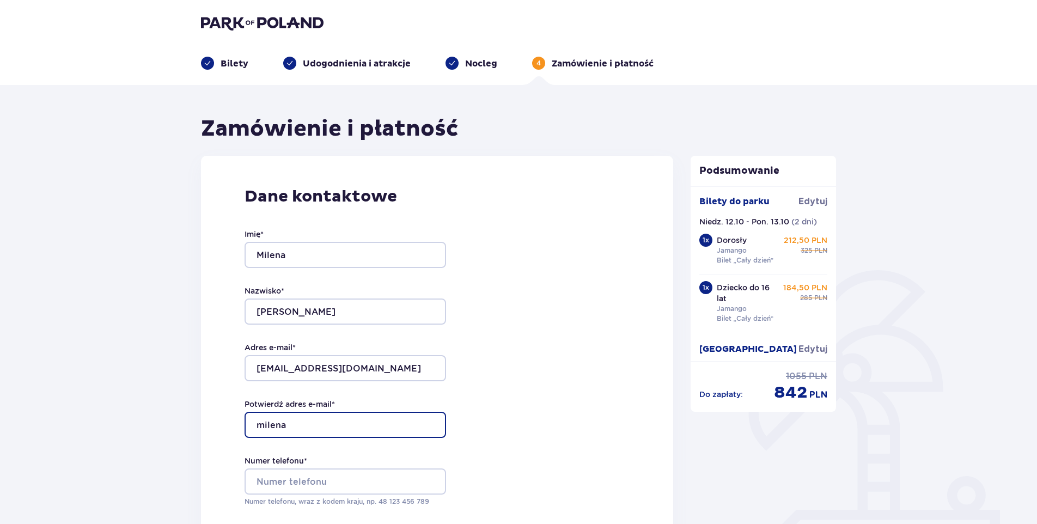
type input "milena"
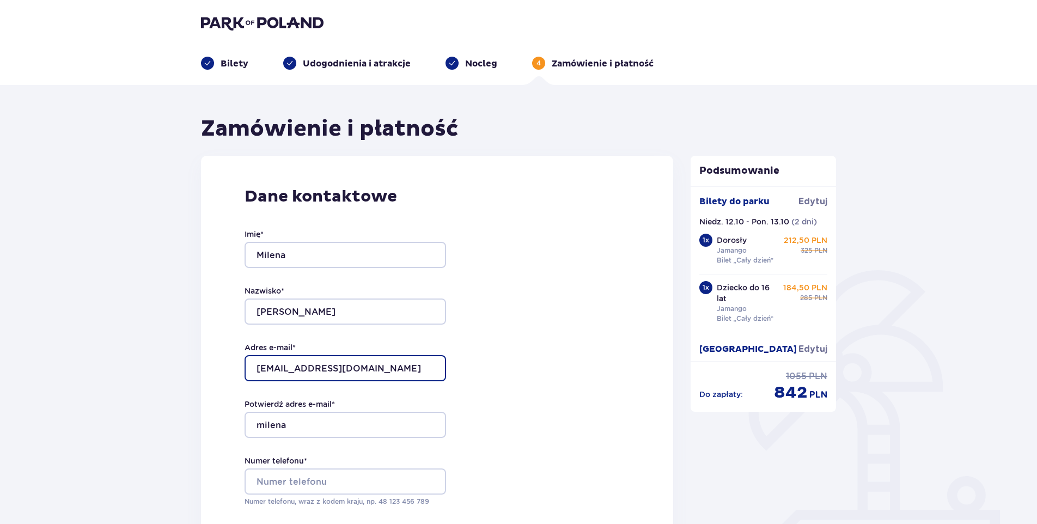
drag, startPoint x: 352, startPoint y: 367, endPoint x: 205, endPoint y: 361, distance: 147.1
click at [205, 361] on div "Dane kontaktowe Imię * Milena Nazwisko * Dargiel Adres e-mail * milena-105@wp.p…" at bounding box center [437, 387] width 472 height 462
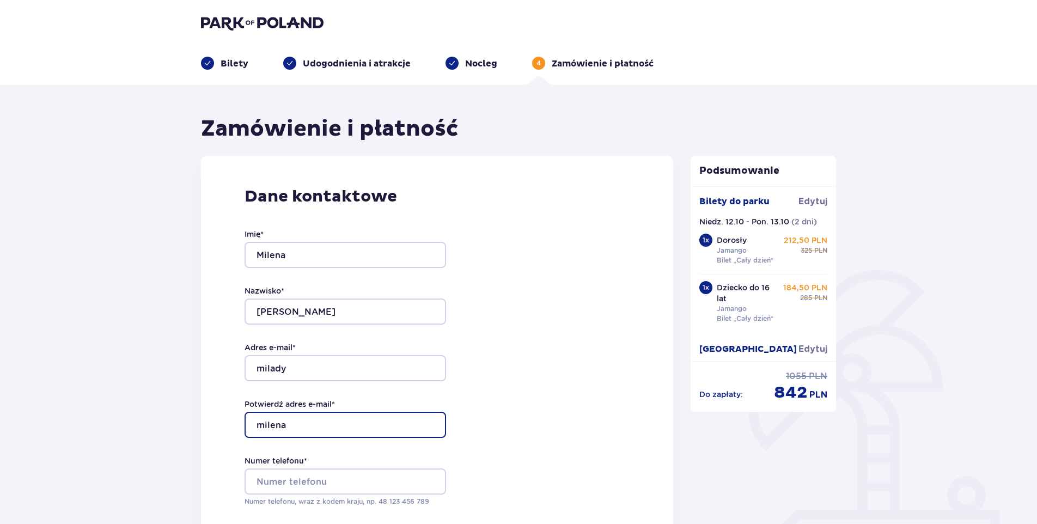
click at [262, 426] on input "milena" at bounding box center [344, 425] width 201 height 26
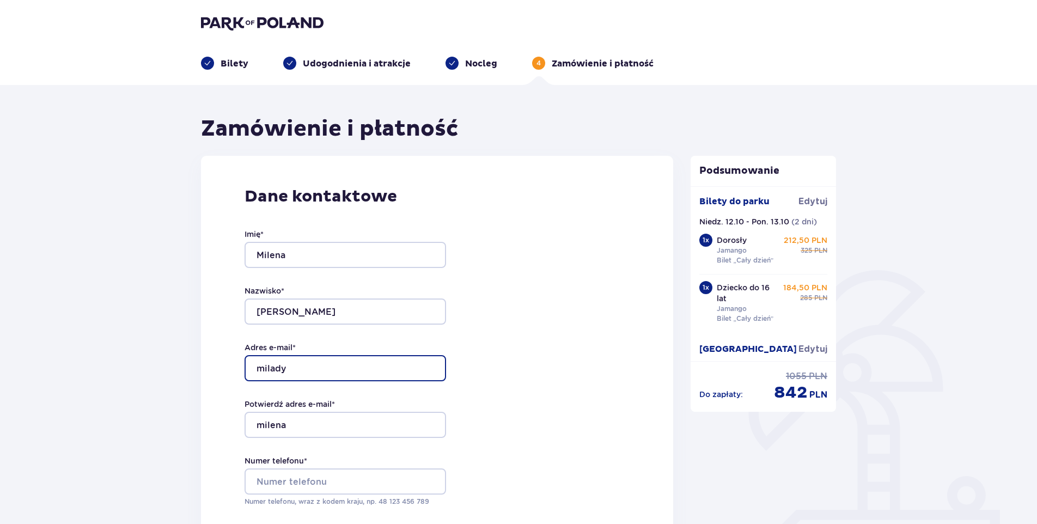
click at [296, 366] on input "milady" at bounding box center [344, 368] width 201 height 26
type input "milady@wp.pl"
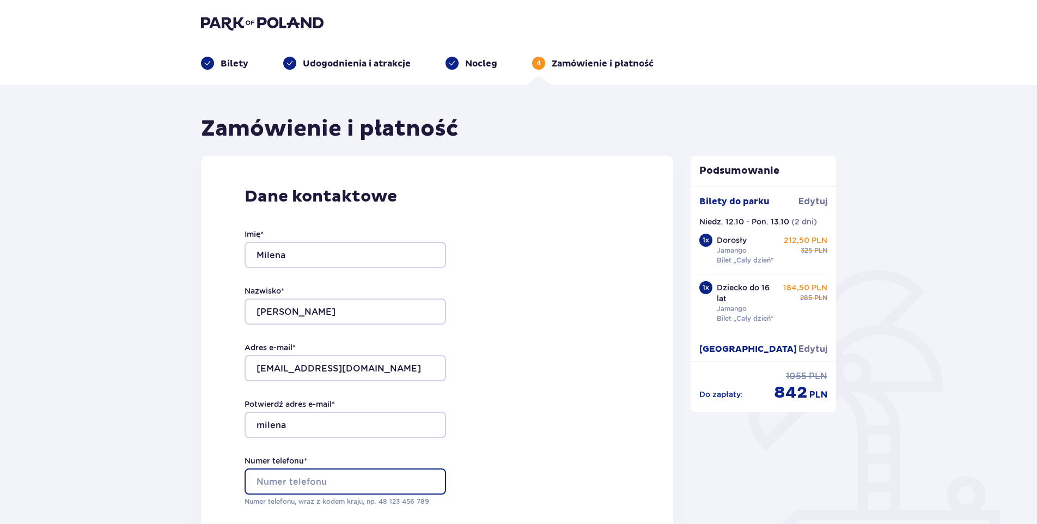
type input "518491549"
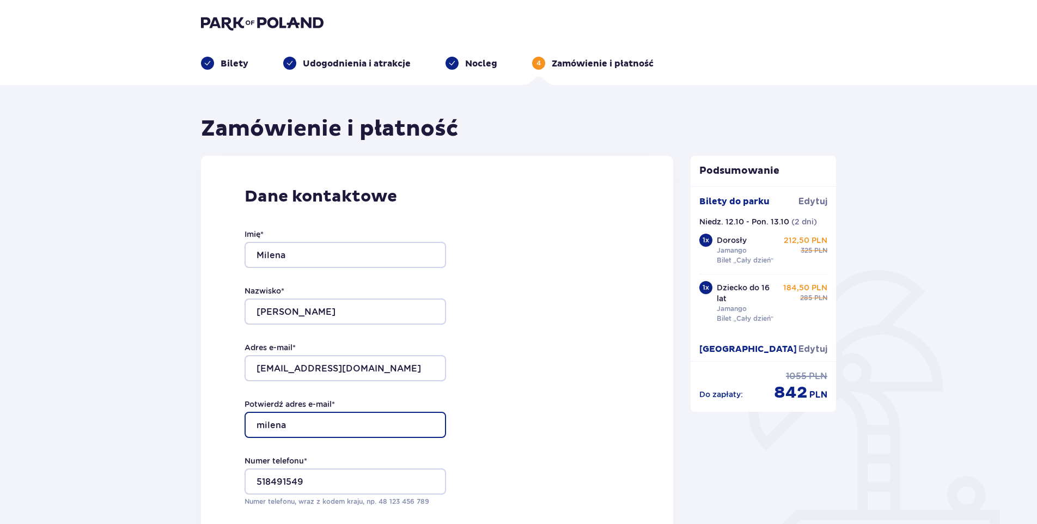
click at [307, 424] on input "milena" at bounding box center [344, 425] width 201 height 26
click at [309, 421] on input "milena" at bounding box center [344, 425] width 201 height 26
click at [387, 427] on input "milena" at bounding box center [344, 425] width 201 height 26
type input "milady@wp.pl"
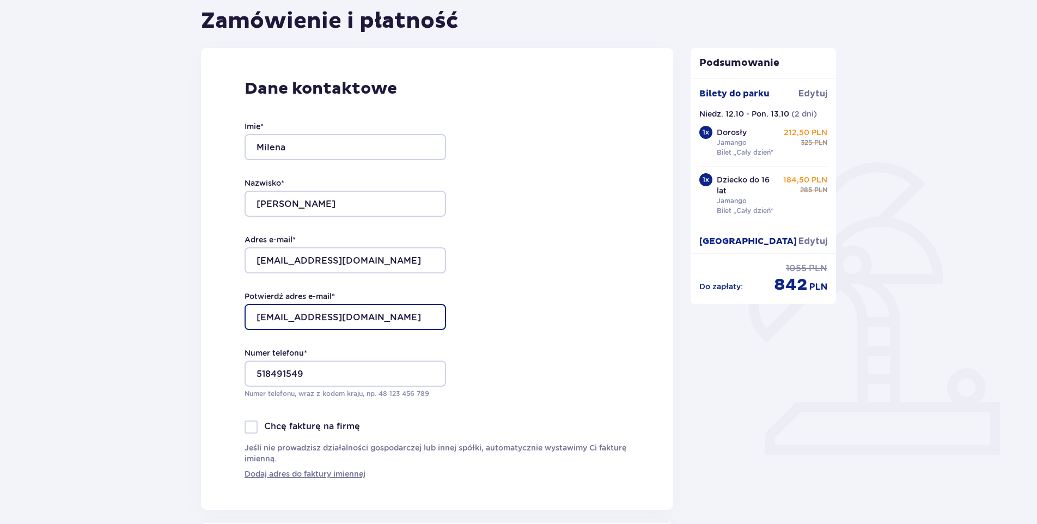
scroll to position [109, 0]
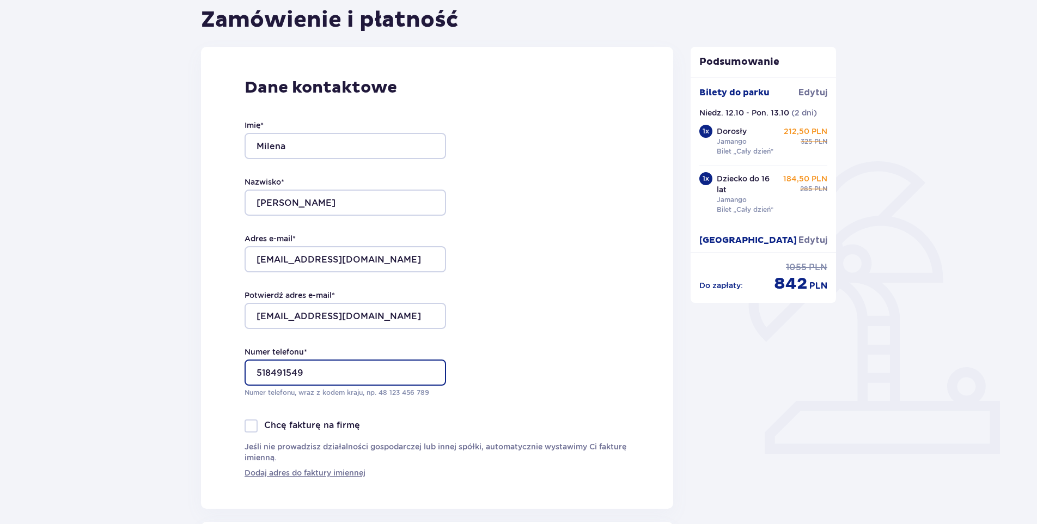
click at [313, 375] on input "518491549" at bounding box center [344, 372] width 201 height 26
type input "518805500"
click at [519, 397] on div "Dane kontaktowe Imię * Milena Nazwisko * Dargiel Adres e-mail * milady@wp.pl Po…" at bounding box center [437, 278] width 472 height 462
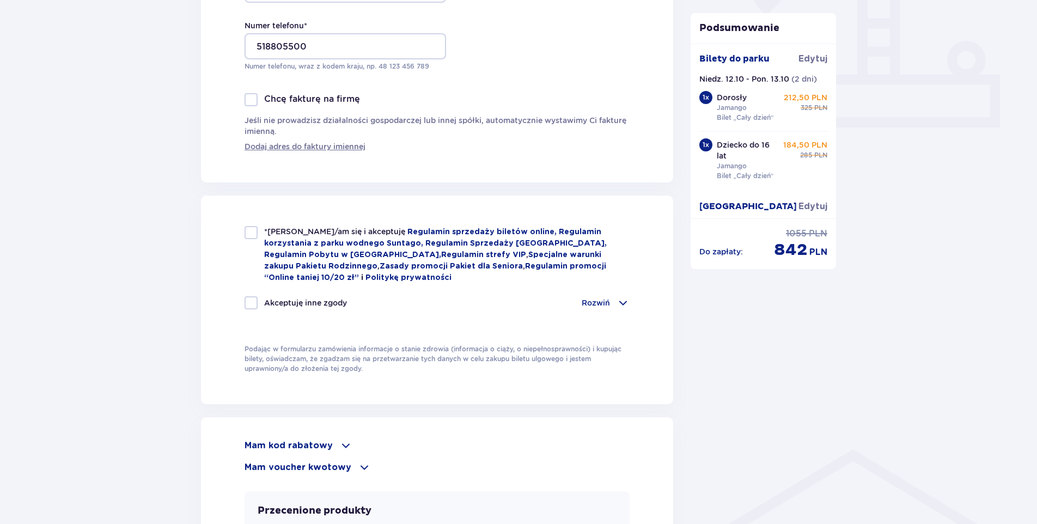
scroll to position [436, 0]
click at [253, 230] on div at bounding box center [250, 231] width 13 height 13
checkbox input "true"
click at [249, 299] on div at bounding box center [250, 302] width 13 height 13
checkbox input "true"
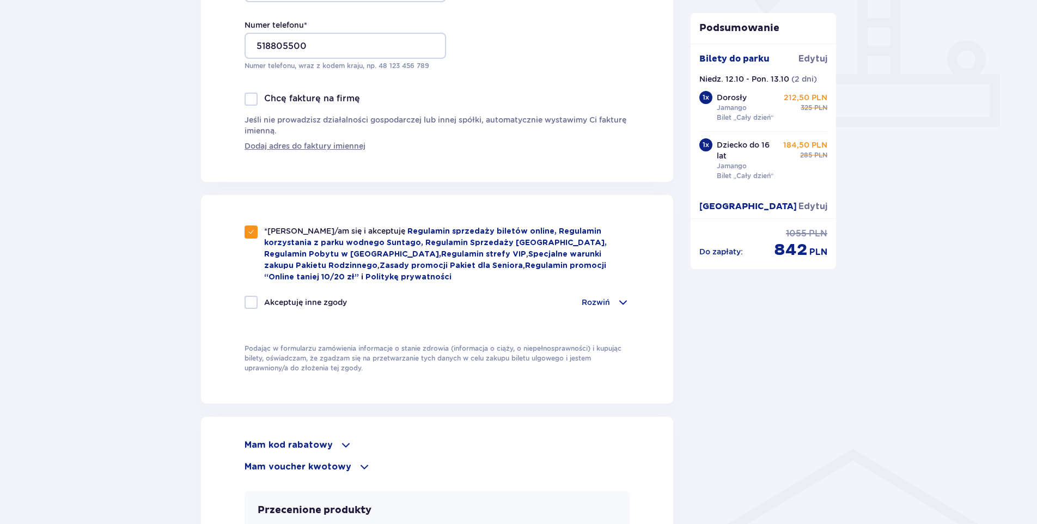
checkbox input "true"
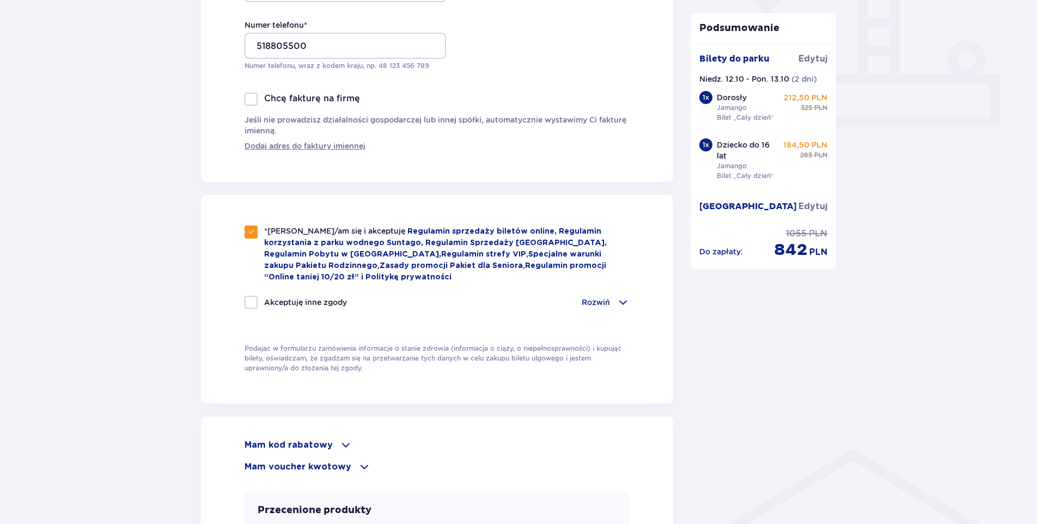
checkbox input "true"
click at [623, 297] on span at bounding box center [622, 302] width 13 height 13
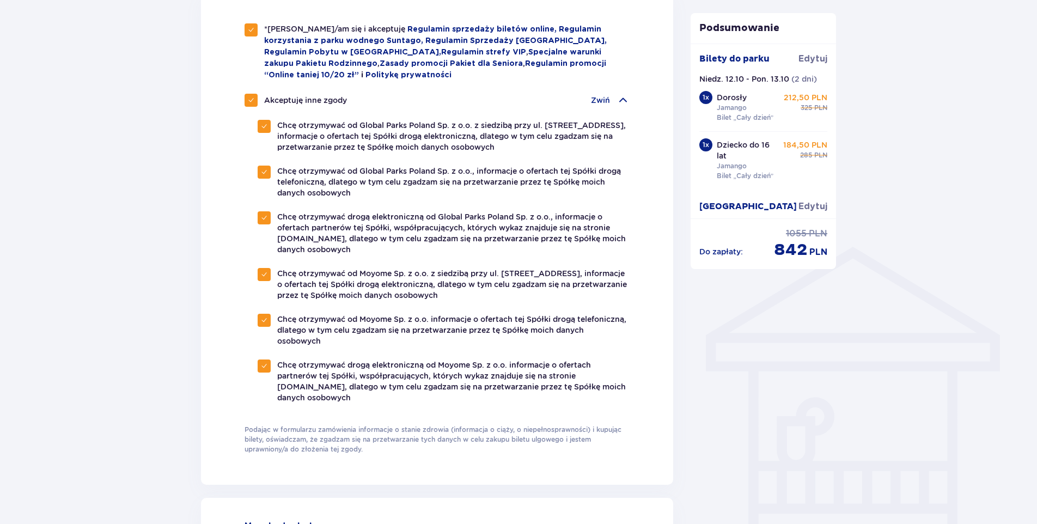
scroll to position [653, 0]
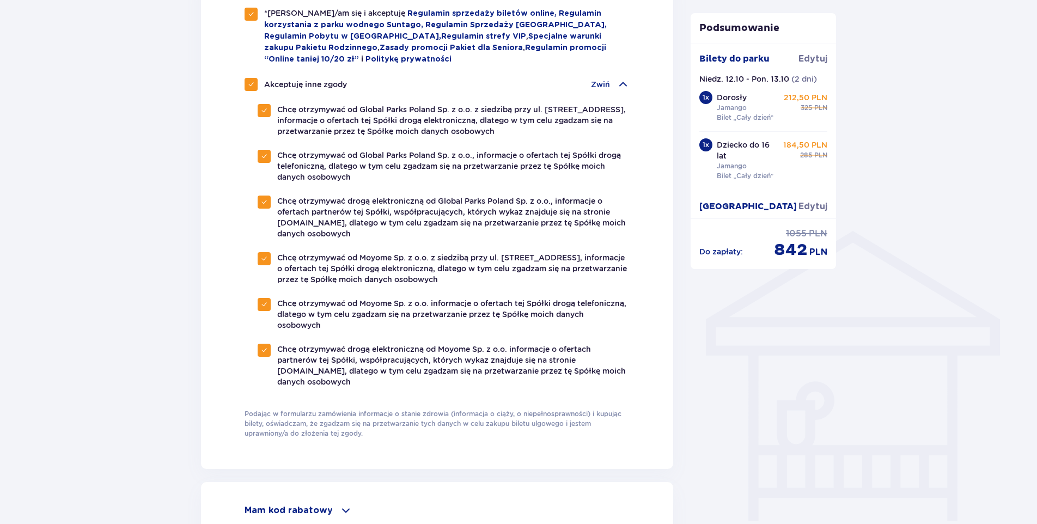
click at [253, 83] on span at bounding box center [251, 84] width 7 height 7
checkbox input "false"
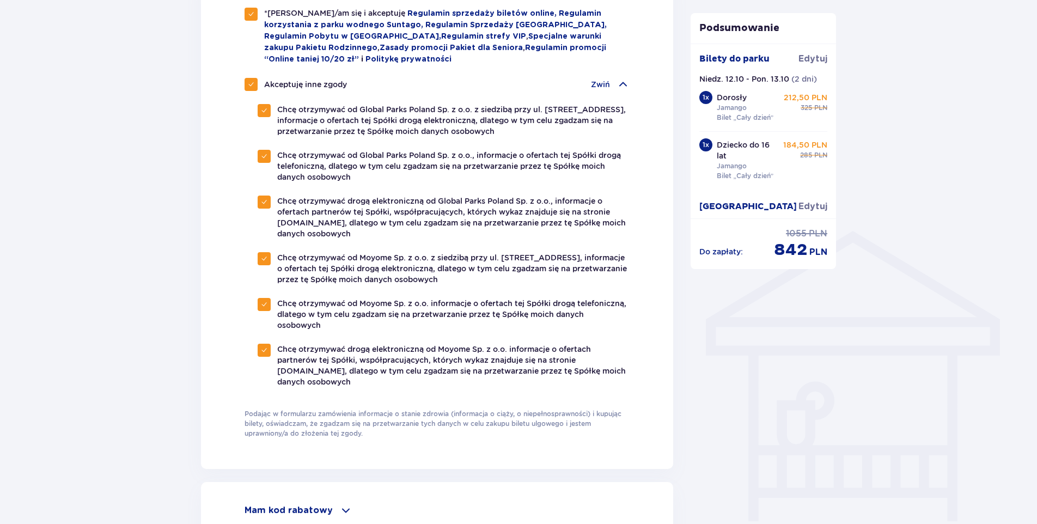
checkbox input "false"
click at [267, 113] on div at bounding box center [264, 110] width 13 height 13
checkbox input "true"
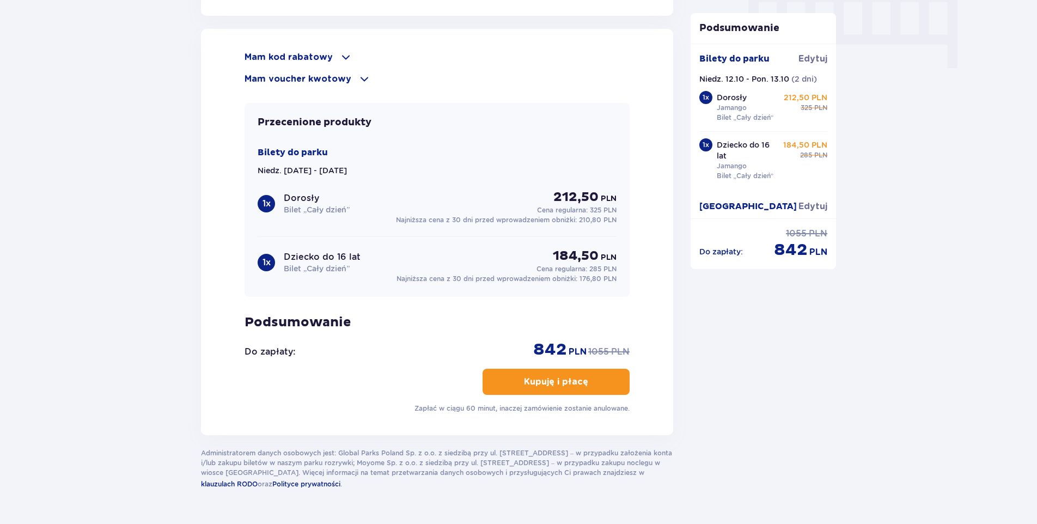
scroll to position [1080, 0]
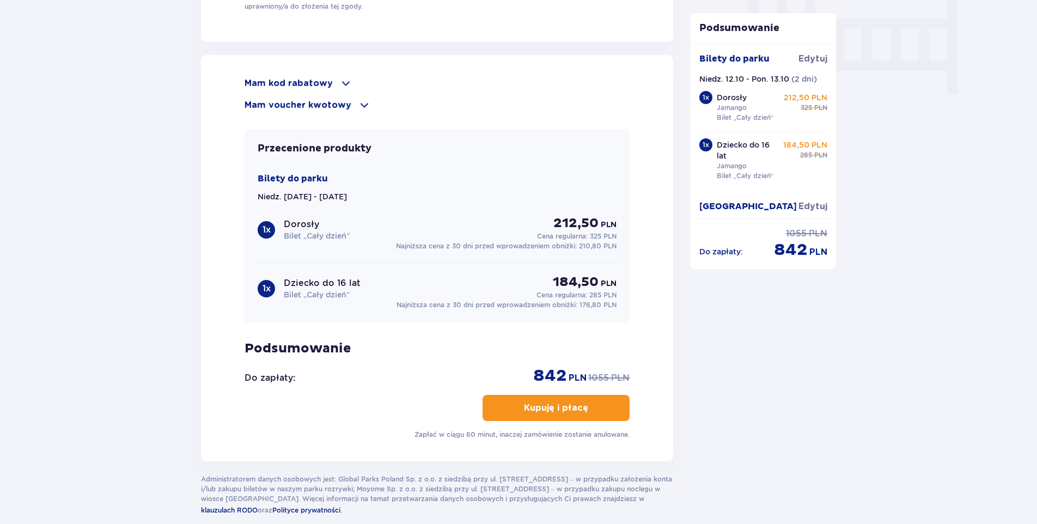
drag, startPoint x: 835, startPoint y: 163, endPoint x: 835, endPoint y: 174, distance: 11.4
click at [835, 174] on div "Bilety do parku Edytuj Niedz. 12.10 - Pon. 13.10 ( 2 dni ) 1 x Dorosły Jamango …" at bounding box center [763, 131] width 146 height 175
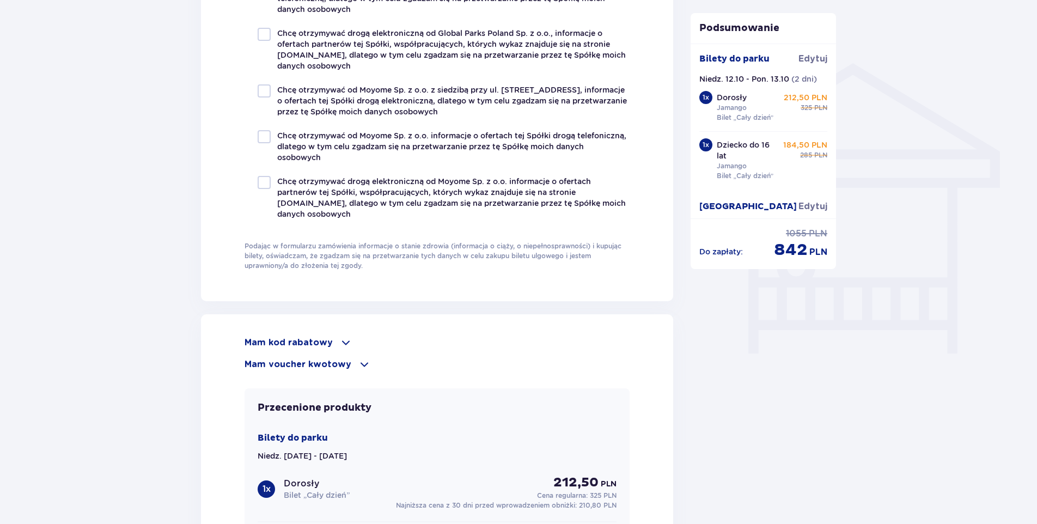
scroll to position [971, 0]
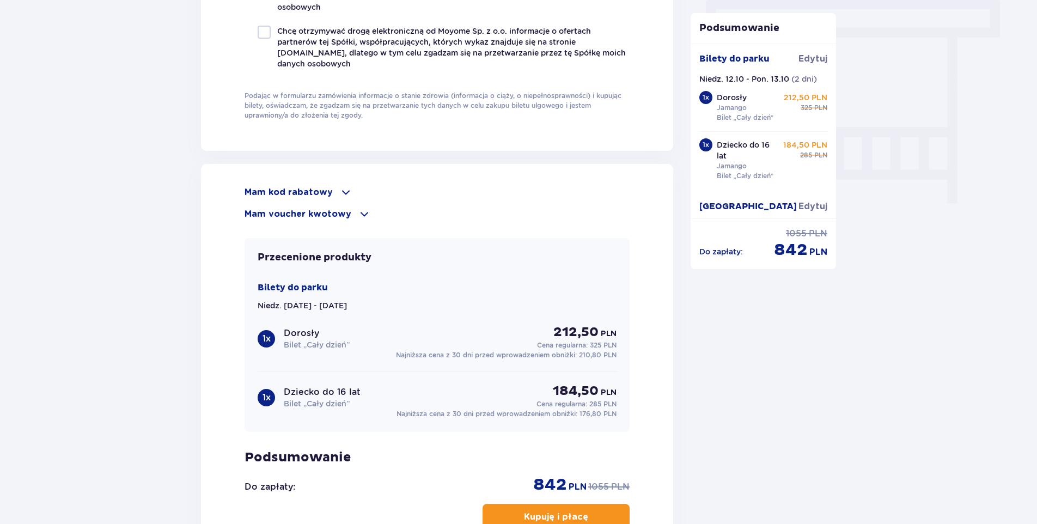
click at [595, 513] on span "button" at bounding box center [590, 516] width 13 height 13
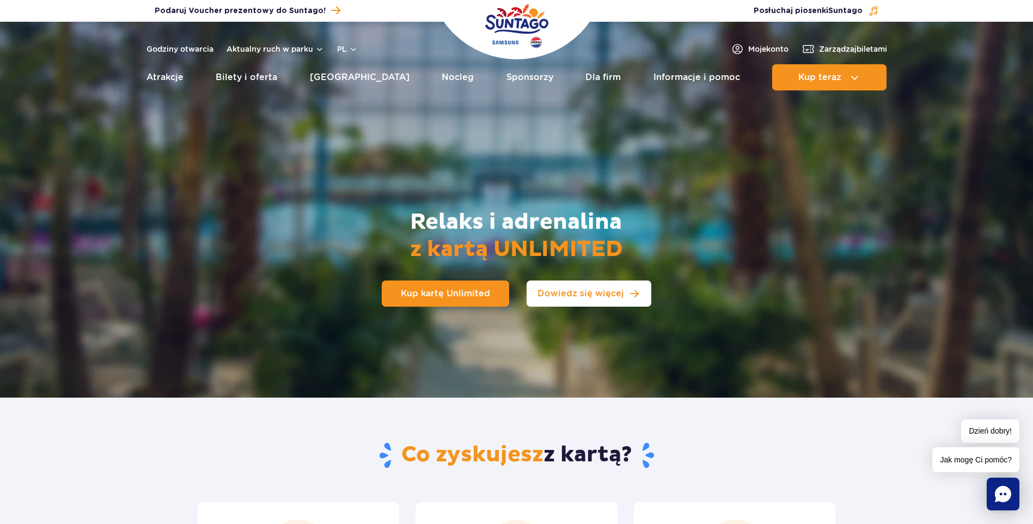
click at [605, 297] on span "Dowiedz się więcej" at bounding box center [580, 293] width 87 height 9
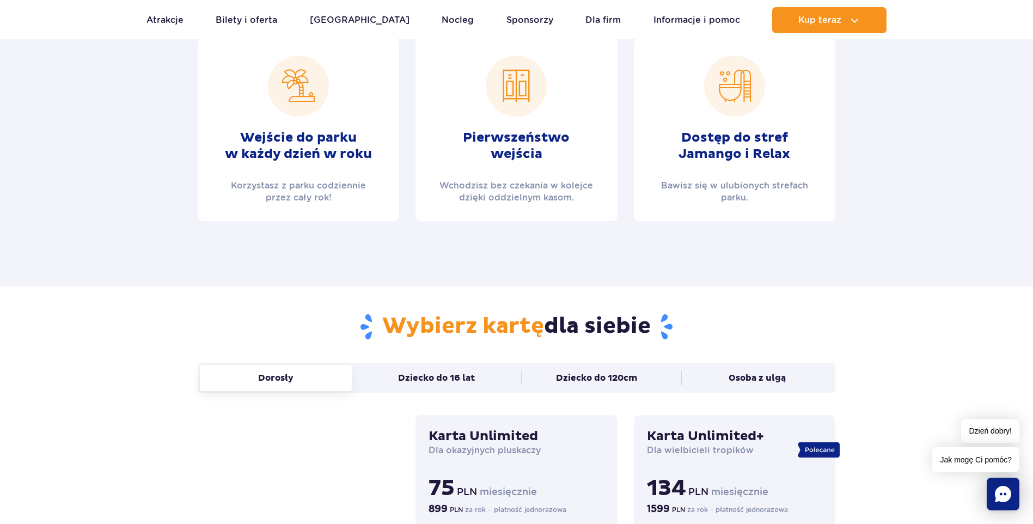
scroll to position [561, 0]
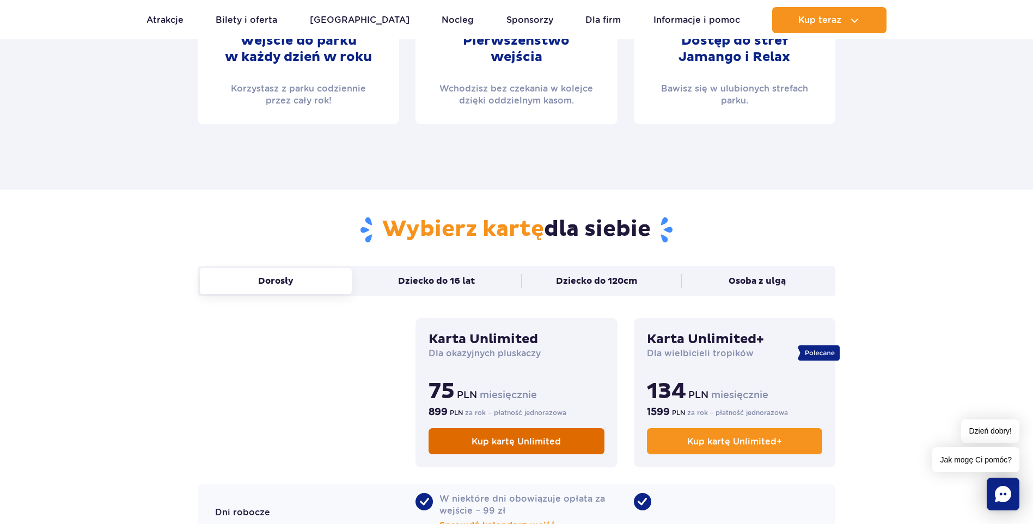
click at [506, 445] on span "Kup kartę Unlimited" at bounding box center [515, 441] width 89 height 10
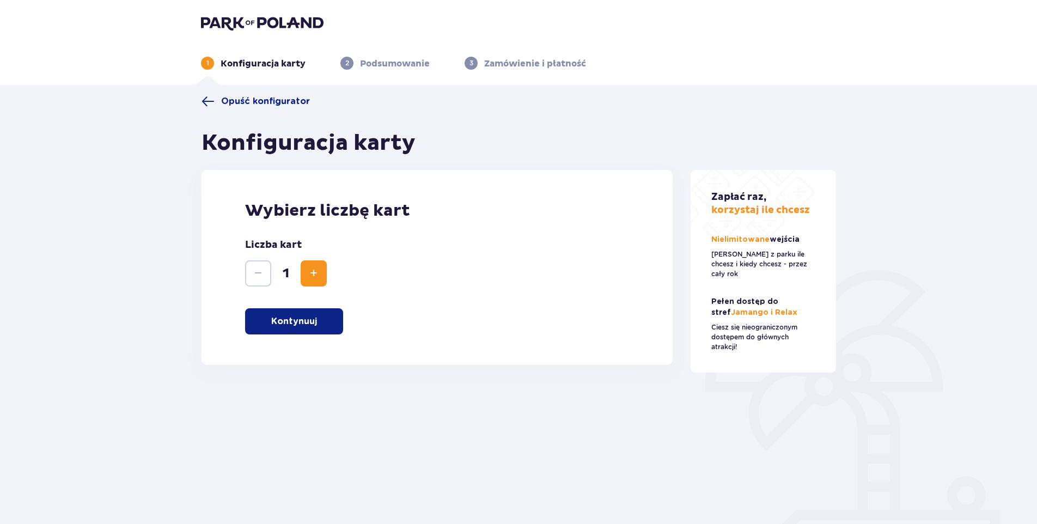
click at [322, 276] on button "Zwiększ" at bounding box center [314, 273] width 26 height 26
click at [317, 326] on button "Kontynuuj" at bounding box center [294, 321] width 98 height 26
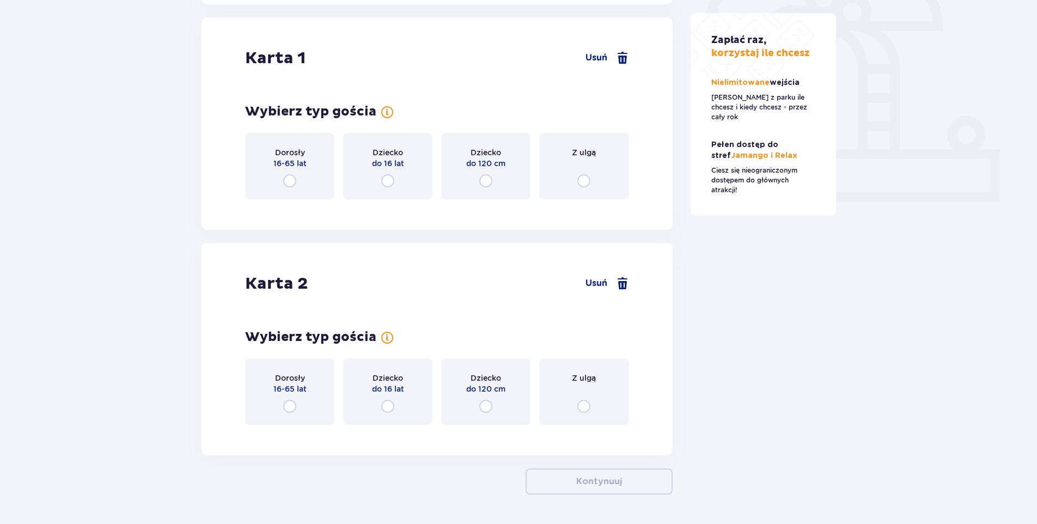
scroll to position [365, 0]
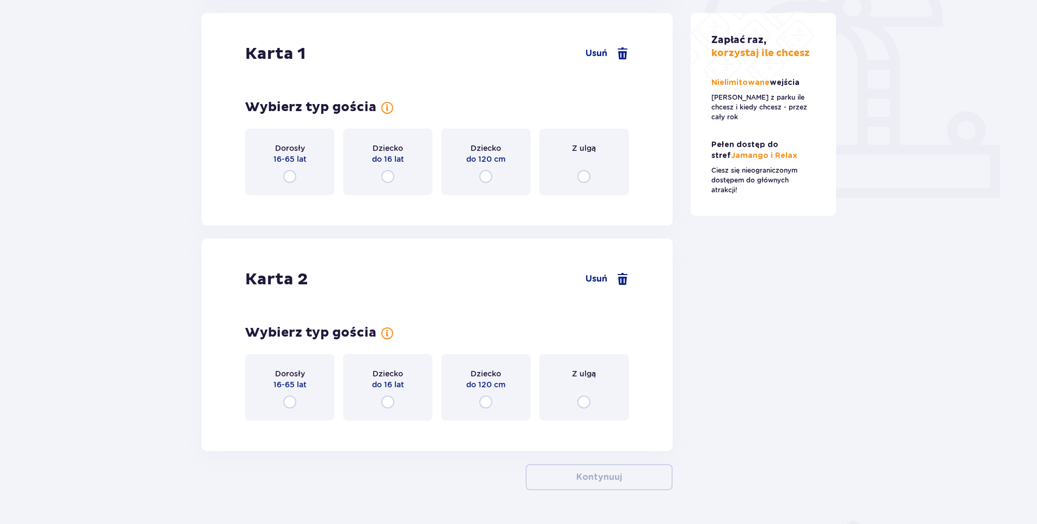
click at [290, 176] on input "radio" at bounding box center [289, 176] width 13 height 13
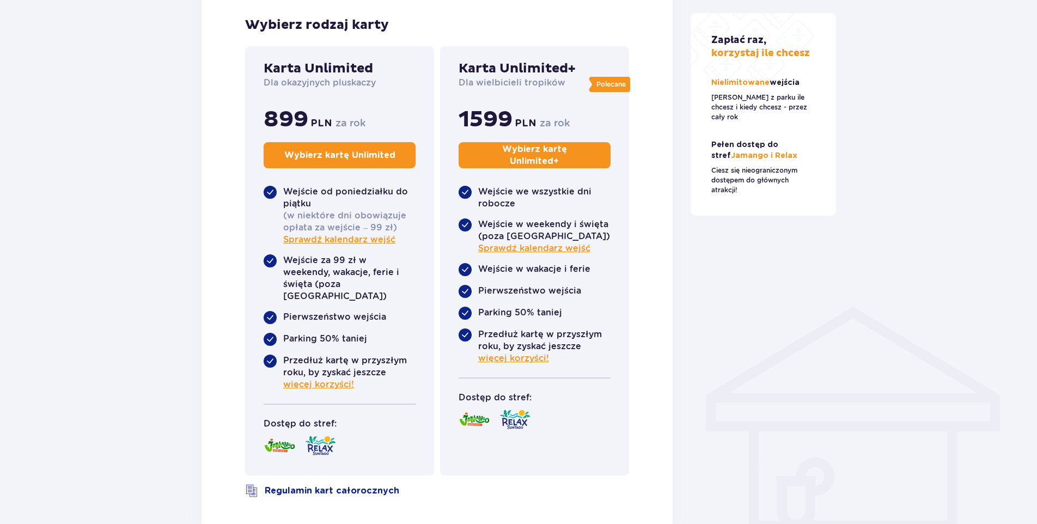
scroll to position [581, 0]
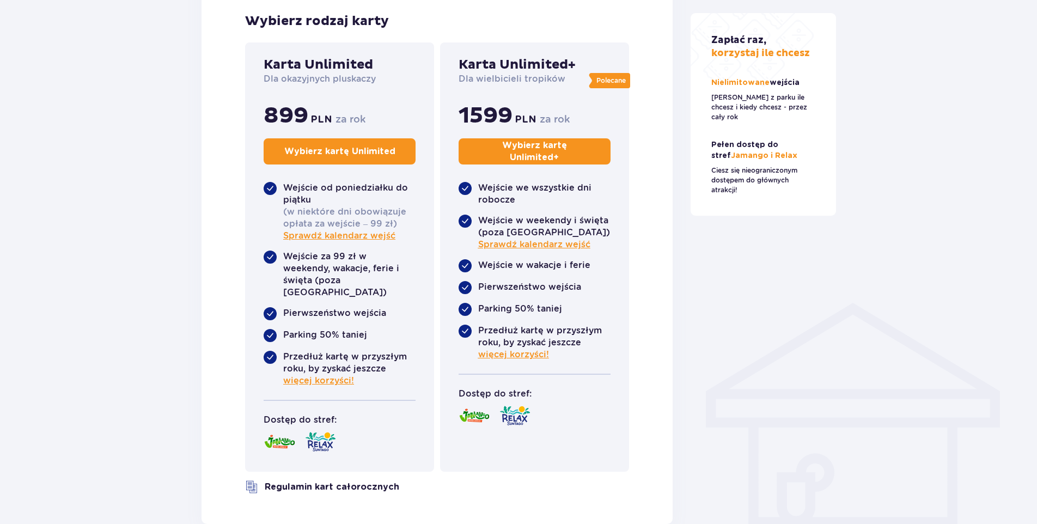
click at [281, 481] on link "Regulamin kart całorocznych" at bounding box center [332, 487] width 134 height 12
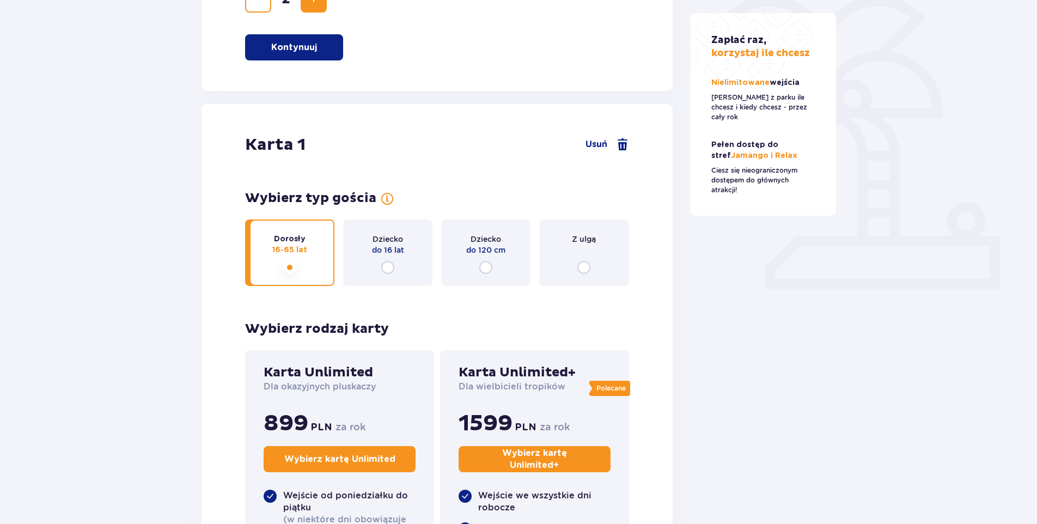
scroll to position [255, 0]
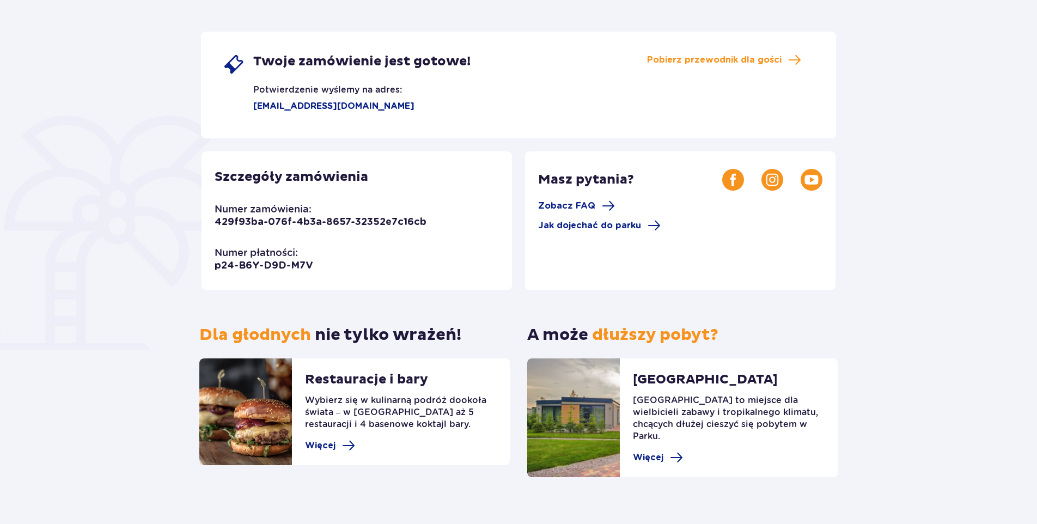
scroll to position [181, 0]
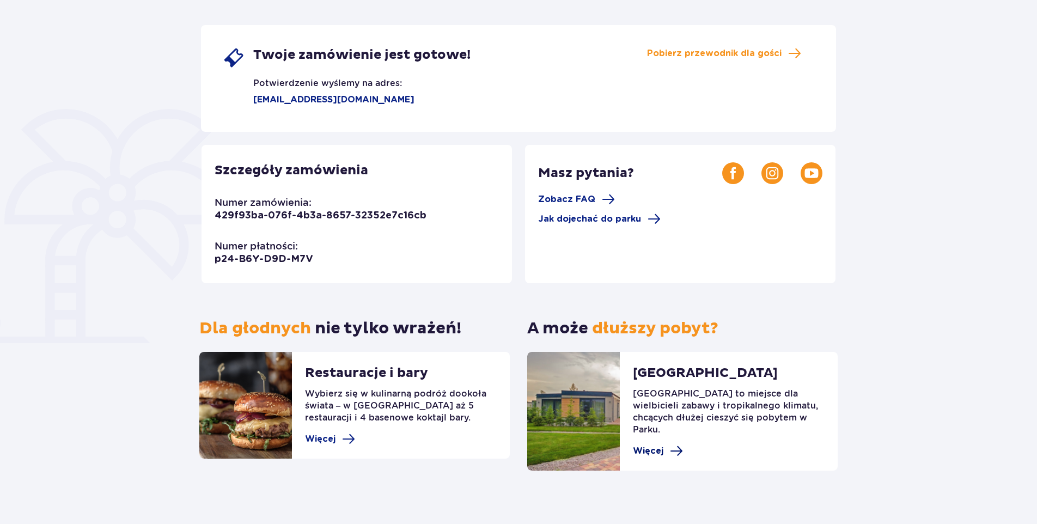
click at [665, 444] on span "Więcej" at bounding box center [658, 450] width 50 height 13
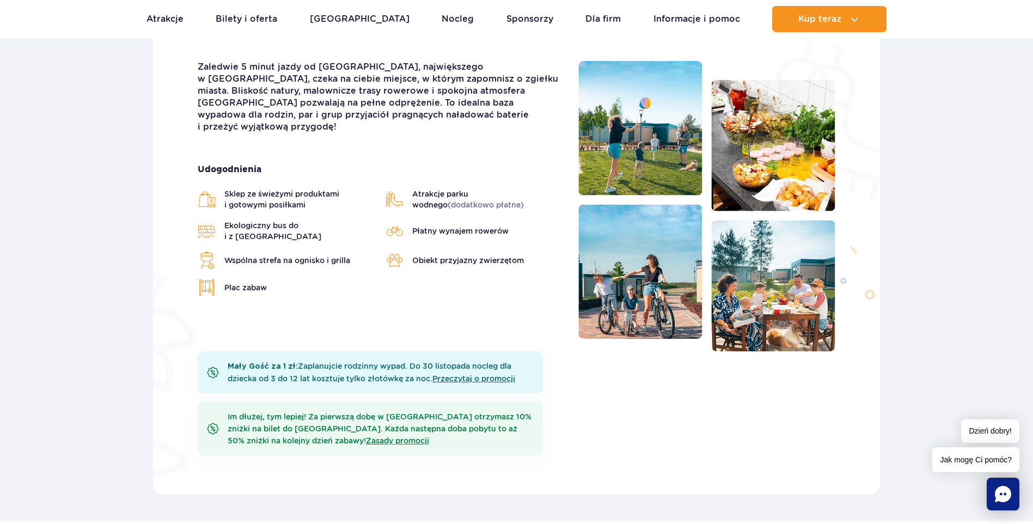
scroll to position [327, 0]
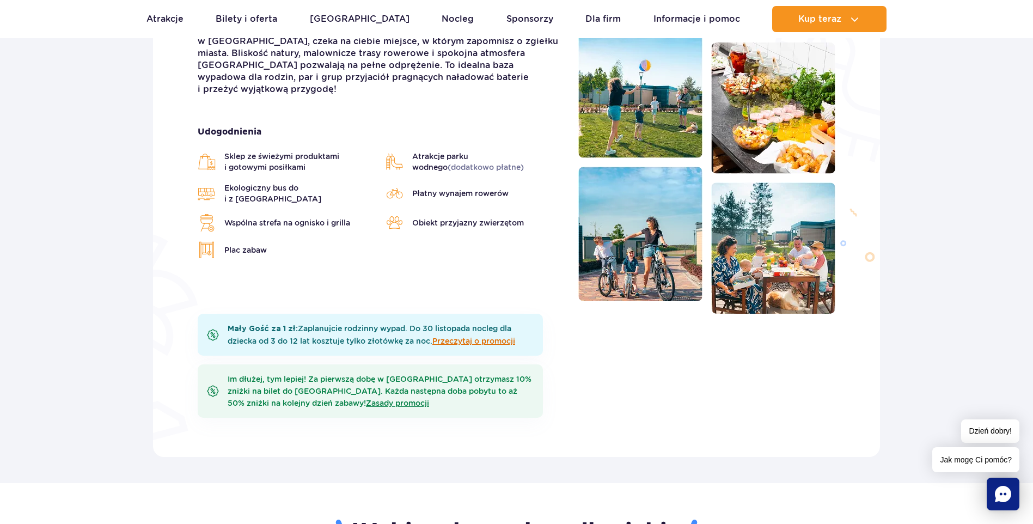
click at [460, 339] on link "Przeczytaj o promocji" at bounding box center [473, 340] width 83 height 9
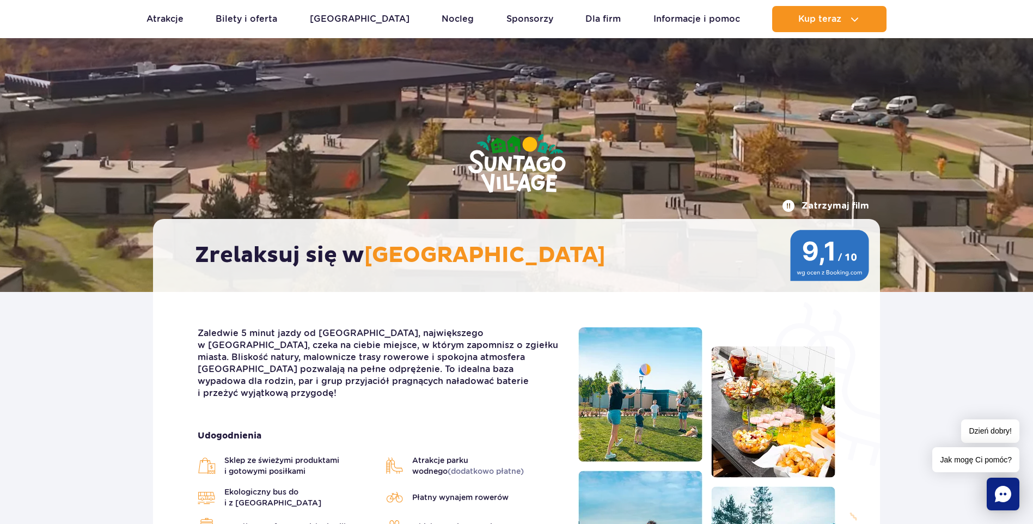
scroll to position [0, 0]
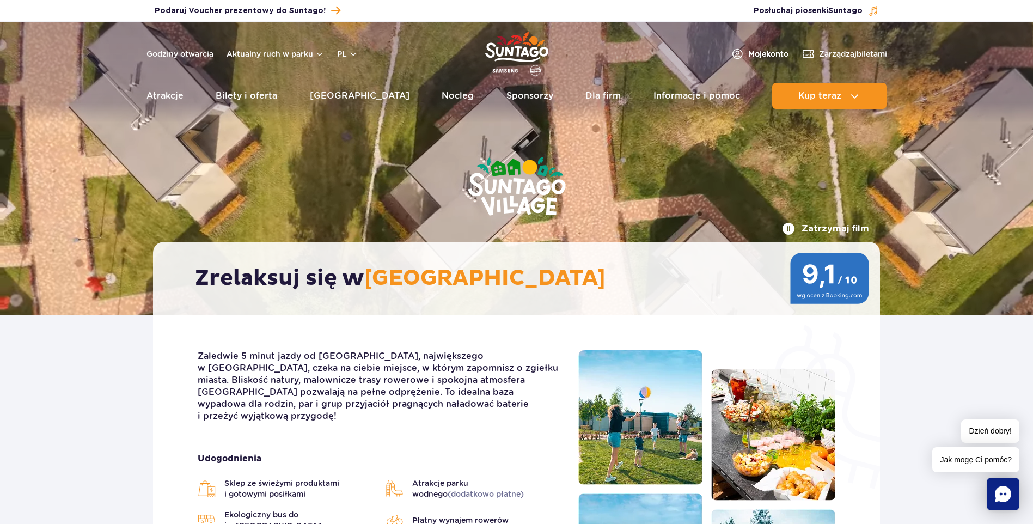
click at [756, 52] on span "Moje konto" at bounding box center [768, 53] width 40 height 11
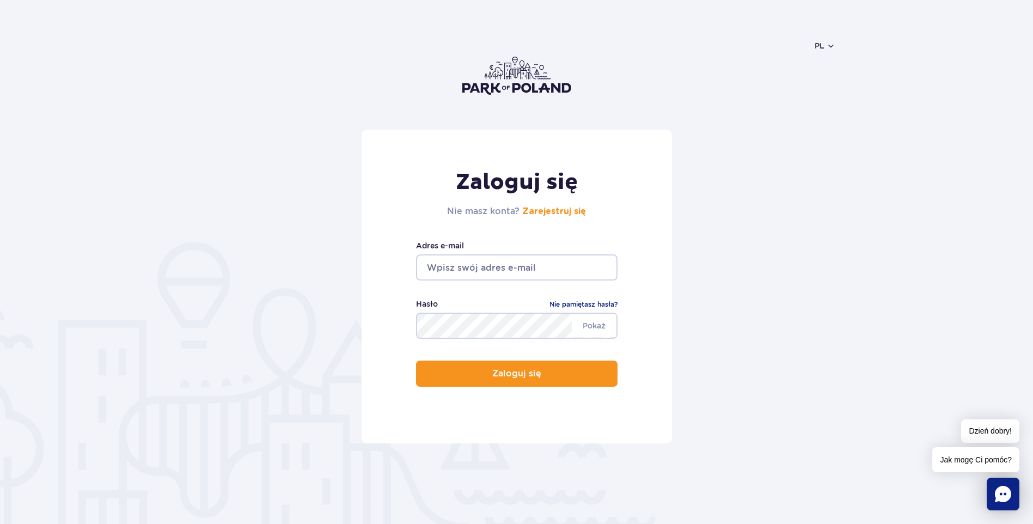
type input "milena-105@wp.pl"
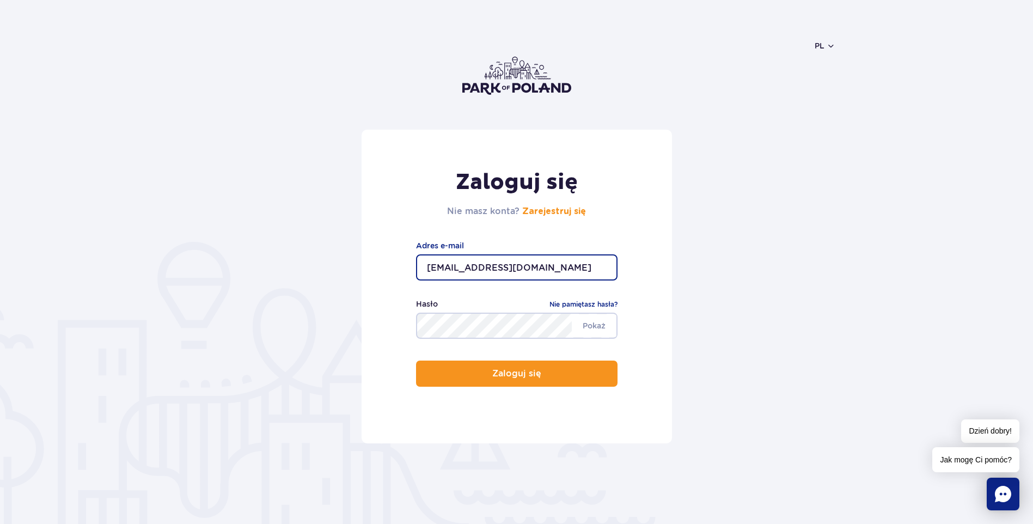
drag, startPoint x: 496, startPoint y: 267, endPoint x: 403, endPoint y: 268, distance: 93.6
click at [403, 268] on div "Zaloguj się Nie masz konta? Zarejestruj się milena-105@wp.pl Adres e-mail Pokaż…" at bounding box center [516, 287] width 310 height 314
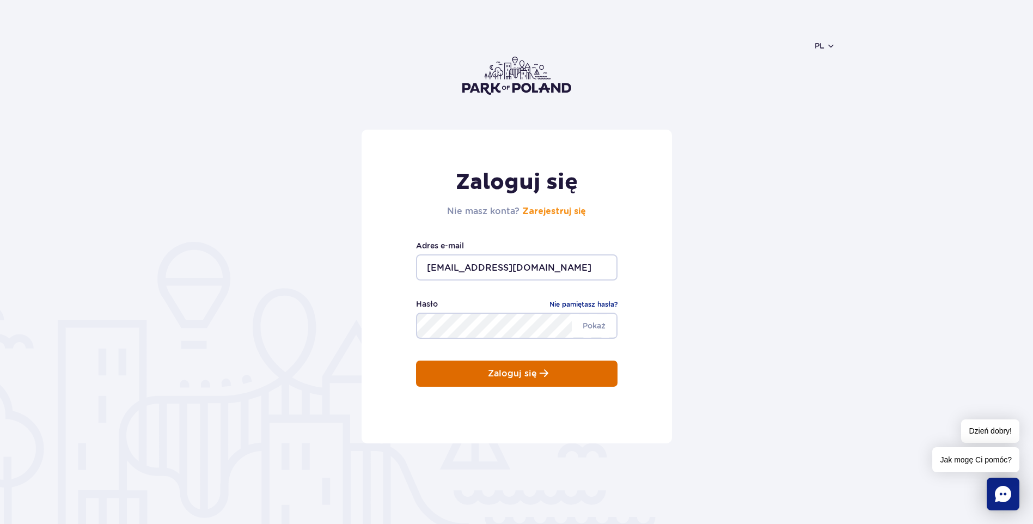
click at [454, 376] on button "Zaloguj się" at bounding box center [516, 373] width 201 height 26
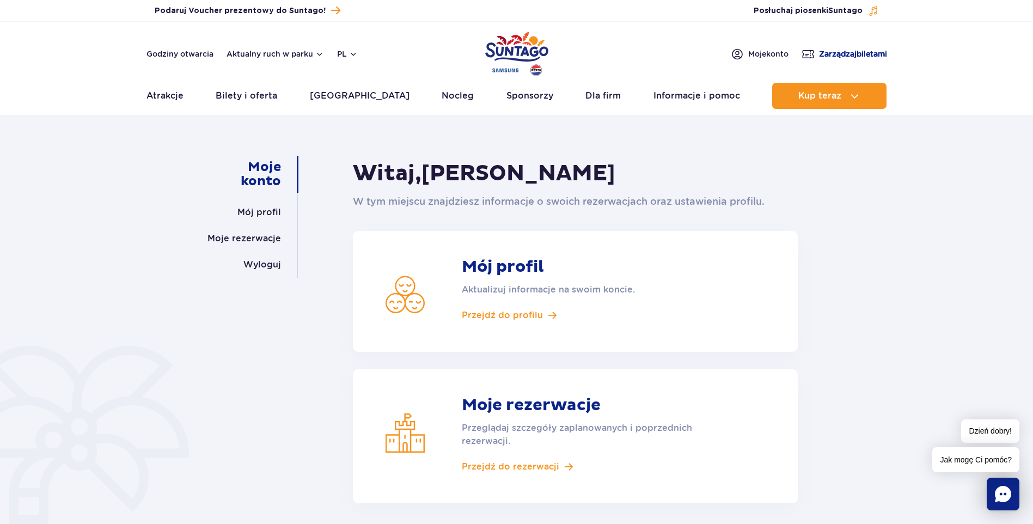
click at [835, 53] on span "Zarządzaj biletami" at bounding box center [853, 53] width 68 height 11
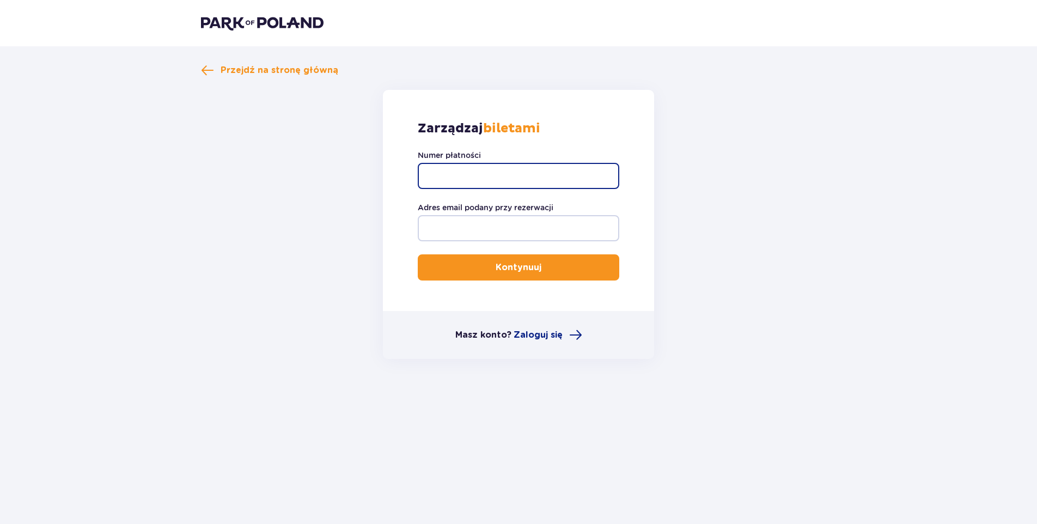
click at [427, 167] on input "Numer płatności" at bounding box center [518, 176] width 201 height 26
click at [247, 70] on span "Przejdź na stronę główną" at bounding box center [279, 70] width 118 height 12
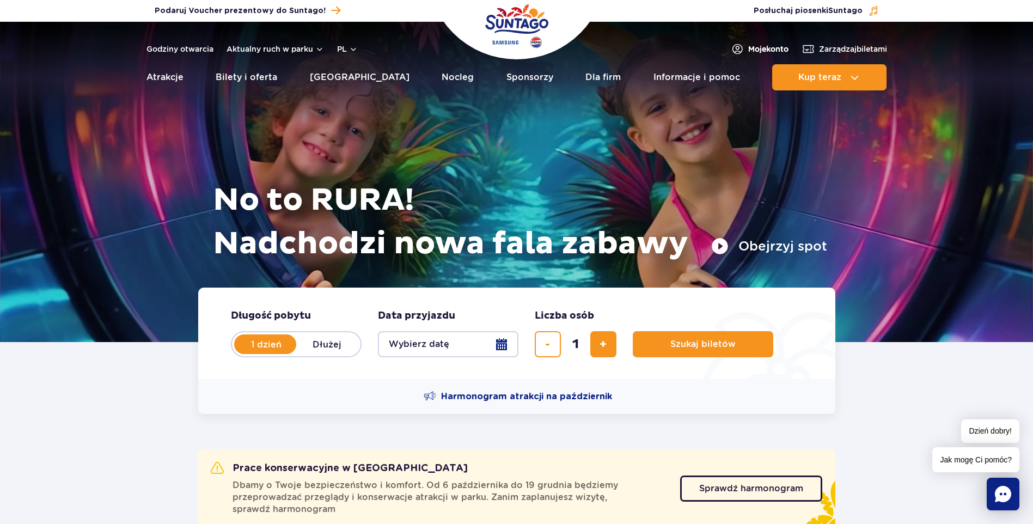
click at [777, 46] on span "Moje konto" at bounding box center [768, 49] width 40 height 11
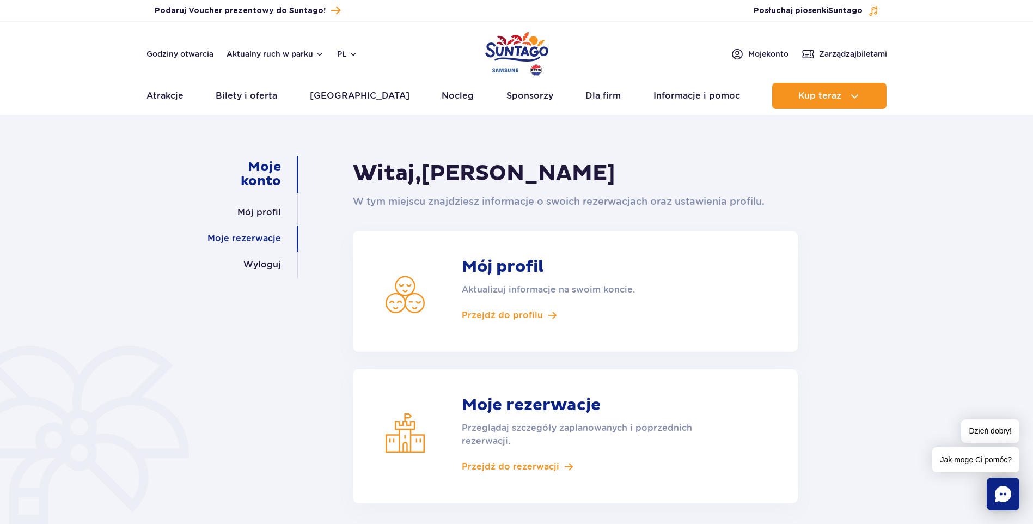
click at [258, 239] on link "Moje rezerwacje" at bounding box center [243, 238] width 73 height 26
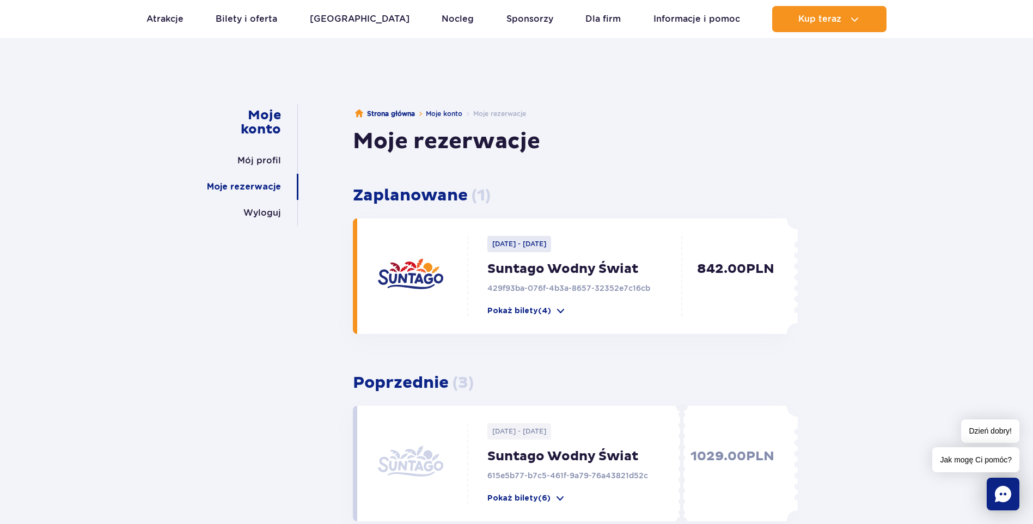
scroll to position [54, 0]
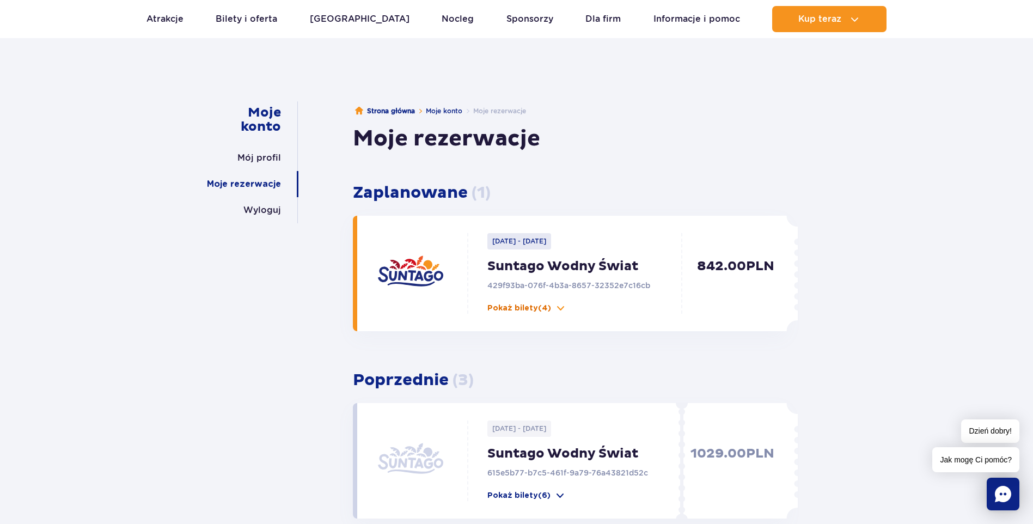
click at [556, 307] on span at bounding box center [560, 308] width 11 height 11
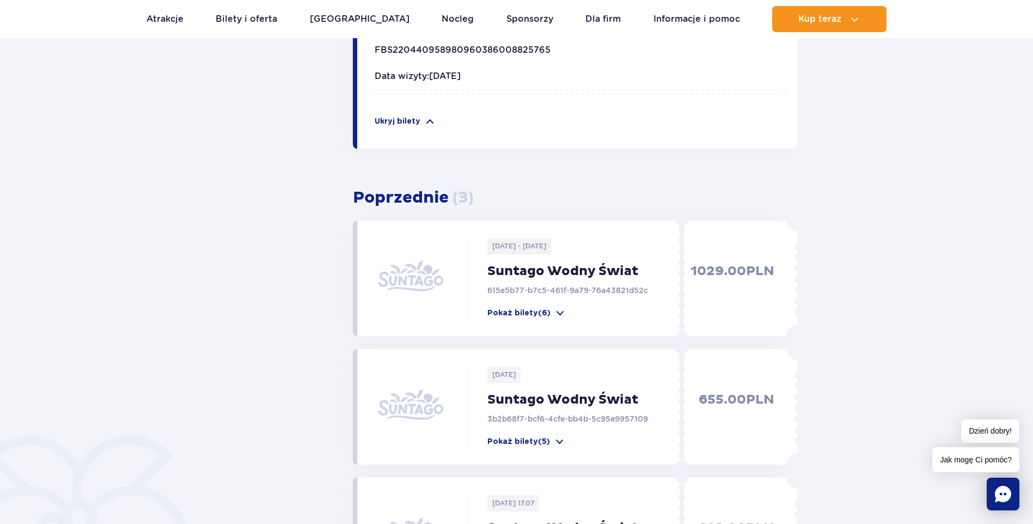
scroll to position [708, 0]
click at [558, 314] on span at bounding box center [560, 312] width 11 height 11
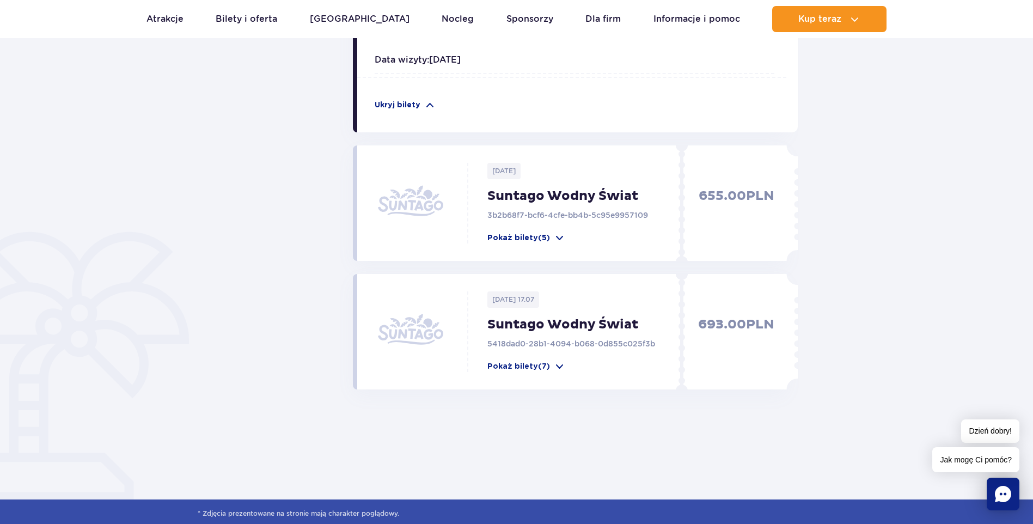
scroll to position [1579, 0]
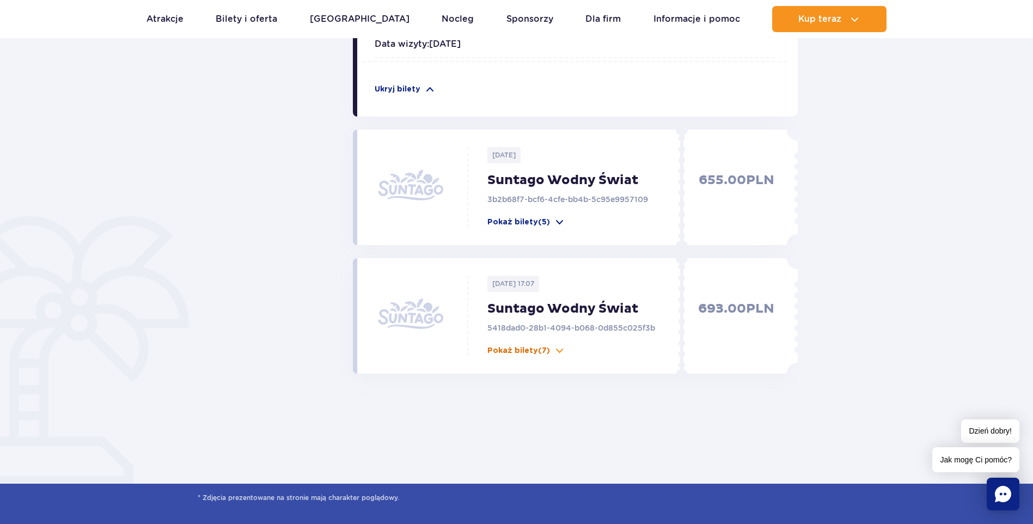
click at [559, 350] on span at bounding box center [559, 350] width 11 height 11
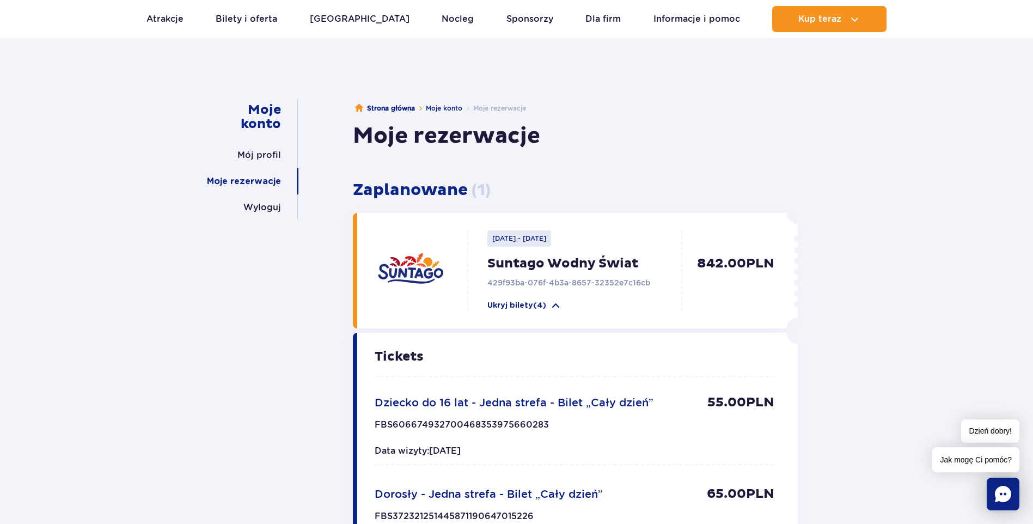
scroll to position [0, 0]
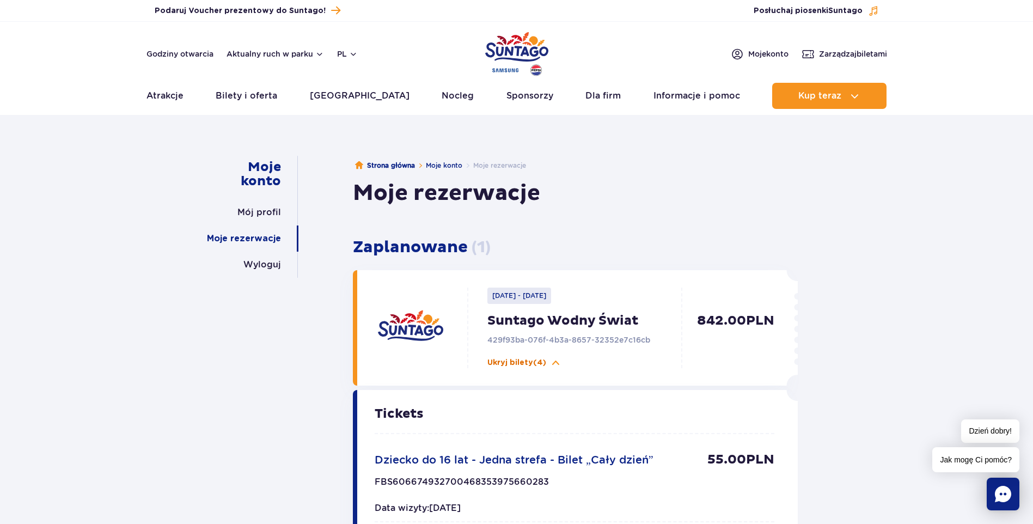
click at [549, 364] on button "Ukryj bilety (4)" at bounding box center [524, 362] width 74 height 11
